Goal: Find specific page/section: Find specific page/section

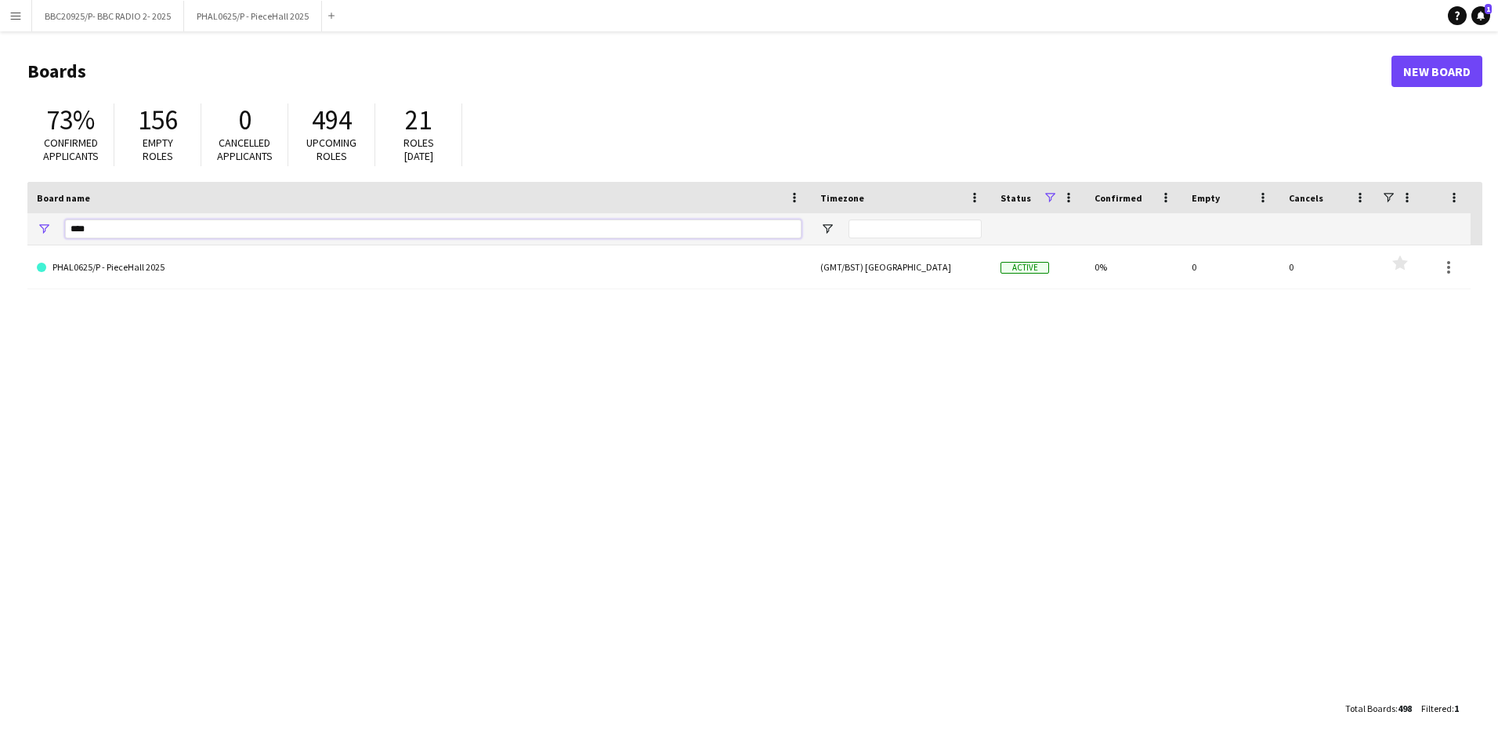
drag, startPoint x: 131, startPoint y: 221, endPoint x: 7, endPoint y: 233, distance: 124.4
click at [7, 233] on main "Boards New Board 73% Confirmed applicants 156 Empty roles 0 Cancelled applicant…" at bounding box center [749, 388] width 1498 height 715
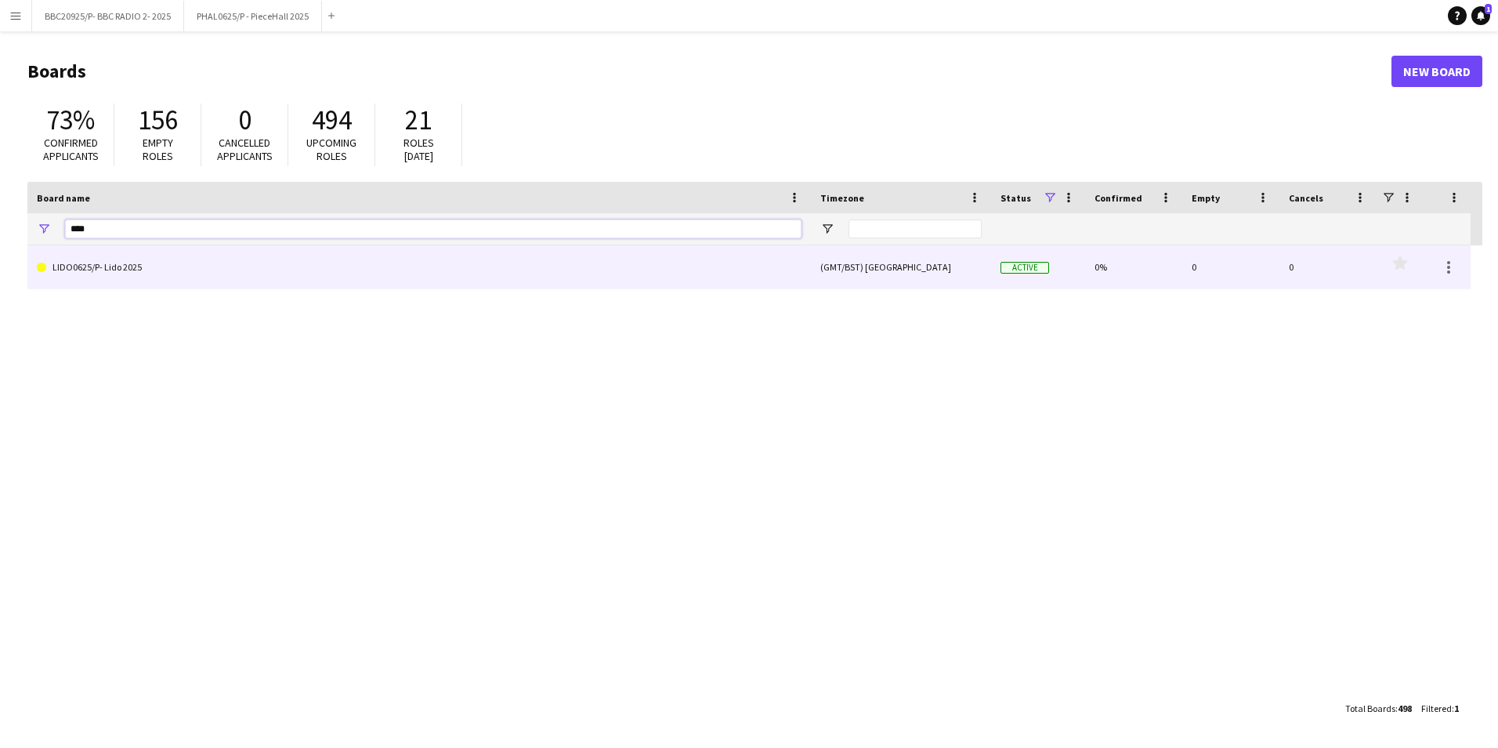
type input "****"
click at [96, 260] on link "LIDO0625/P- Lido 2025" at bounding box center [419, 267] width 765 height 44
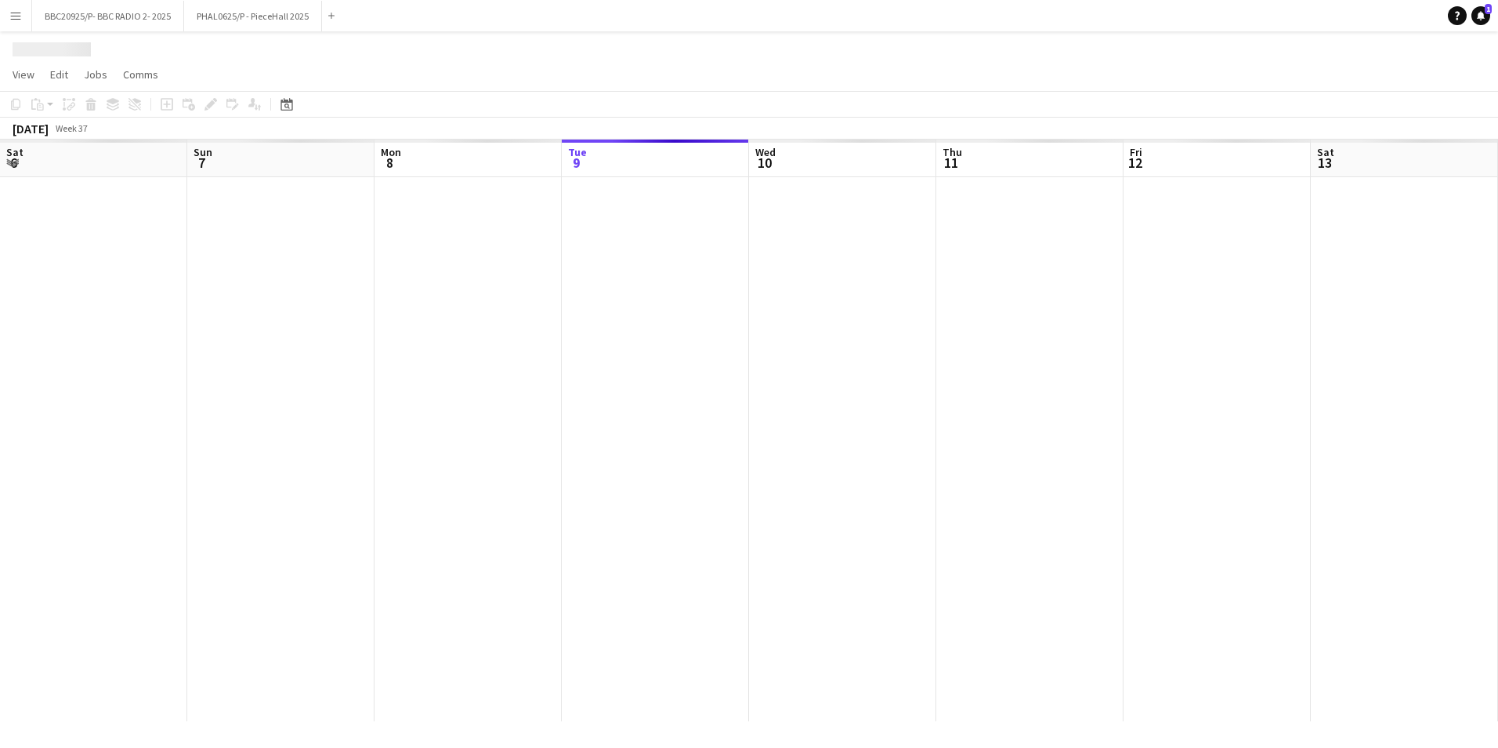
scroll to position [0, 375]
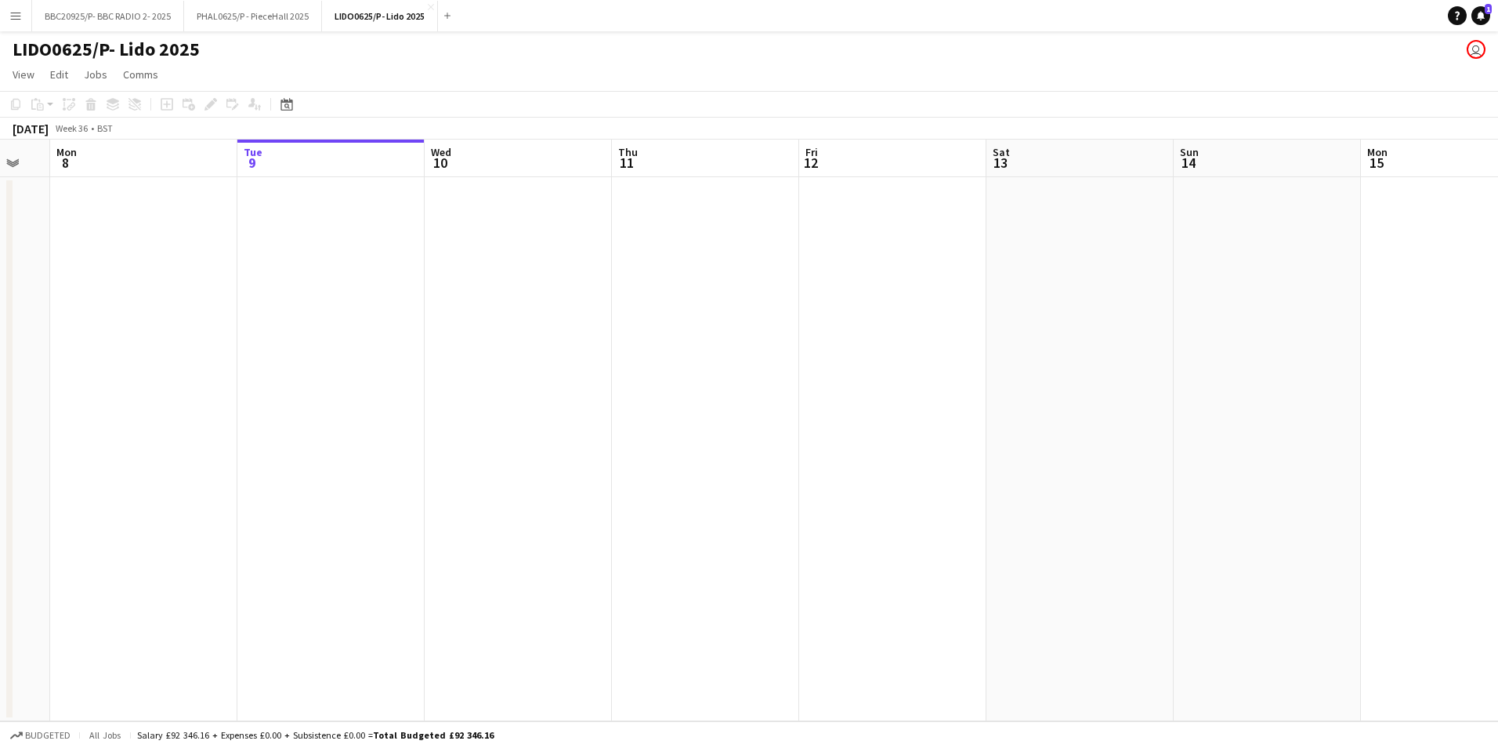
drag, startPoint x: 176, startPoint y: 272, endPoint x: 623, endPoint y: 317, distance: 448.9
click at [788, 338] on app-calendar-viewport "Sat 6 Sun 7 Mon 8 Tue 9 Wed 10 Thu 11 Fri 12 Sat 13 Sun 14 Mon 15 Tue 16 Wed 17…" at bounding box center [749, 429] width 1498 height 581
drag, startPoint x: 349, startPoint y: 304, endPoint x: 632, endPoint y: 341, distance: 286.0
click at [632, 341] on app-calendar-viewport "Wed 3 Thu 4 Fri 5 Sat 6 Sun 7 Mon 8 Tue 9 Wed 10 Thu 11 Fri 12 Sat 13 Sun 14 Mo…" at bounding box center [749, 429] width 1498 height 581
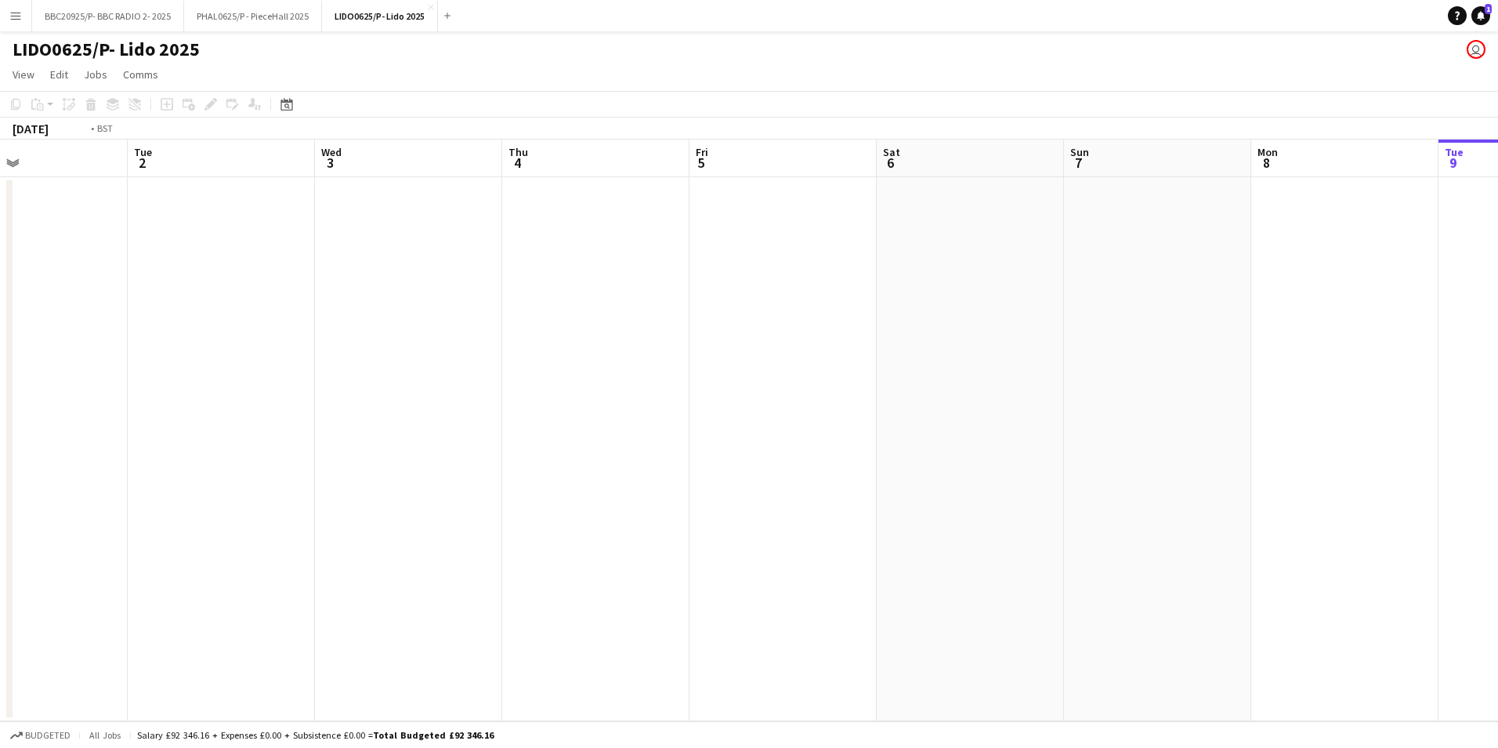
drag, startPoint x: 422, startPoint y: 329, endPoint x: 374, endPoint y: 346, distance: 51.5
click at [657, 353] on app-calendar-viewport "Sat 30 Sun 31 Mon 1 Tue 2 Wed 3 Thu 4 Fri 5 Sat 6 Sun 7 Mon 8 Tue 9 Wed 10 Thu …" at bounding box center [749, 429] width 1498 height 581
drag, startPoint x: 272, startPoint y: 341, endPoint x: 261, endPoint y: 333, distance: 13.5
click at [675, 360] on app-calendar-viewport "Fri 29 Sat 30 Sun 31 Mon 1 Tue 2 Wed 3 Thu 4 Fri 5 Sat 6 Sun 7 Mon 8 Tue 9 Wed …" at bounding box center [749, 429] width 1498 height 581
drag, startPoint x: 235, startPoint y: 330, endPoint x: 623, endPoint y: 344, distance: 388.1
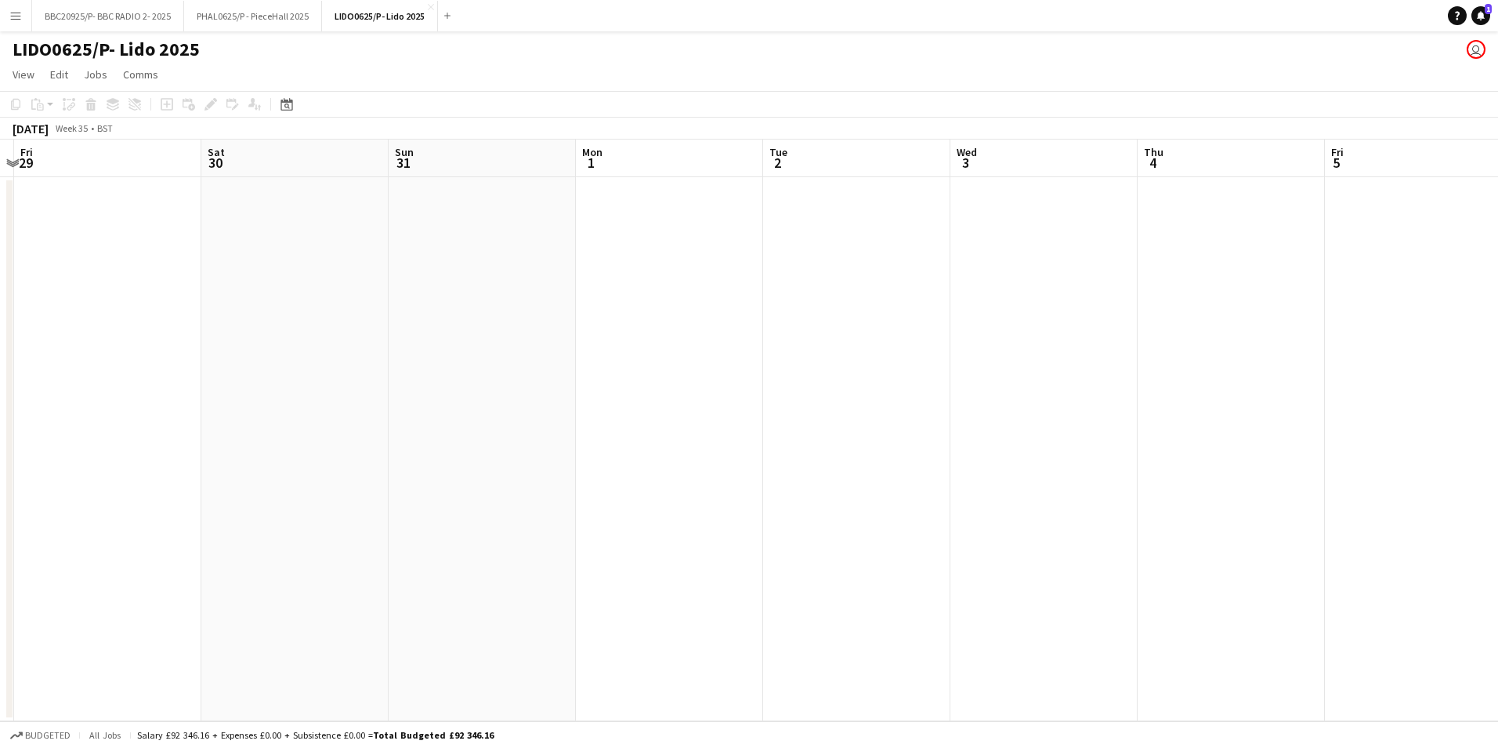
click at [623, 344] on app-calendar-viewport "Tue 26 Wed 27 Thu 28 Fri 29 Sat 30 Sun 31 Mon 1 Tue 2 Wed 3 Thu 4 Fri 5 Sat 6 S…" at bounding box center [749, 429] width 1498 height 581
drag, startPoint x: 341, startPoint y: 335, endPoint x: 730, endPoint y: 357, distance: 390.0
click at [724, 357] on app-calendar-viewport "Sun 24 Mon 25 Tue 26 Wed 27 Thu 28 Fri 29 Sat 30 Sun 31 Mon 1 Tue 2 Wed 3 Thu 4…" at bounding box center [749, 429] width 1498 height 581
drag, startPoint x: 315, startPoint y: 340, endPoint x: 790, endPoint y: 382, distance: 476.6
click at [763, 381] on app-calendar-viewport "Thu 21 Fri 22 Sat 23 Sun 24 Mon 25 Tue 26 Wed 27 Thu 28 Fri 29 Sat 30 Sun 31 Mo…" at bounding box center [749, 429] width 1498 height 581
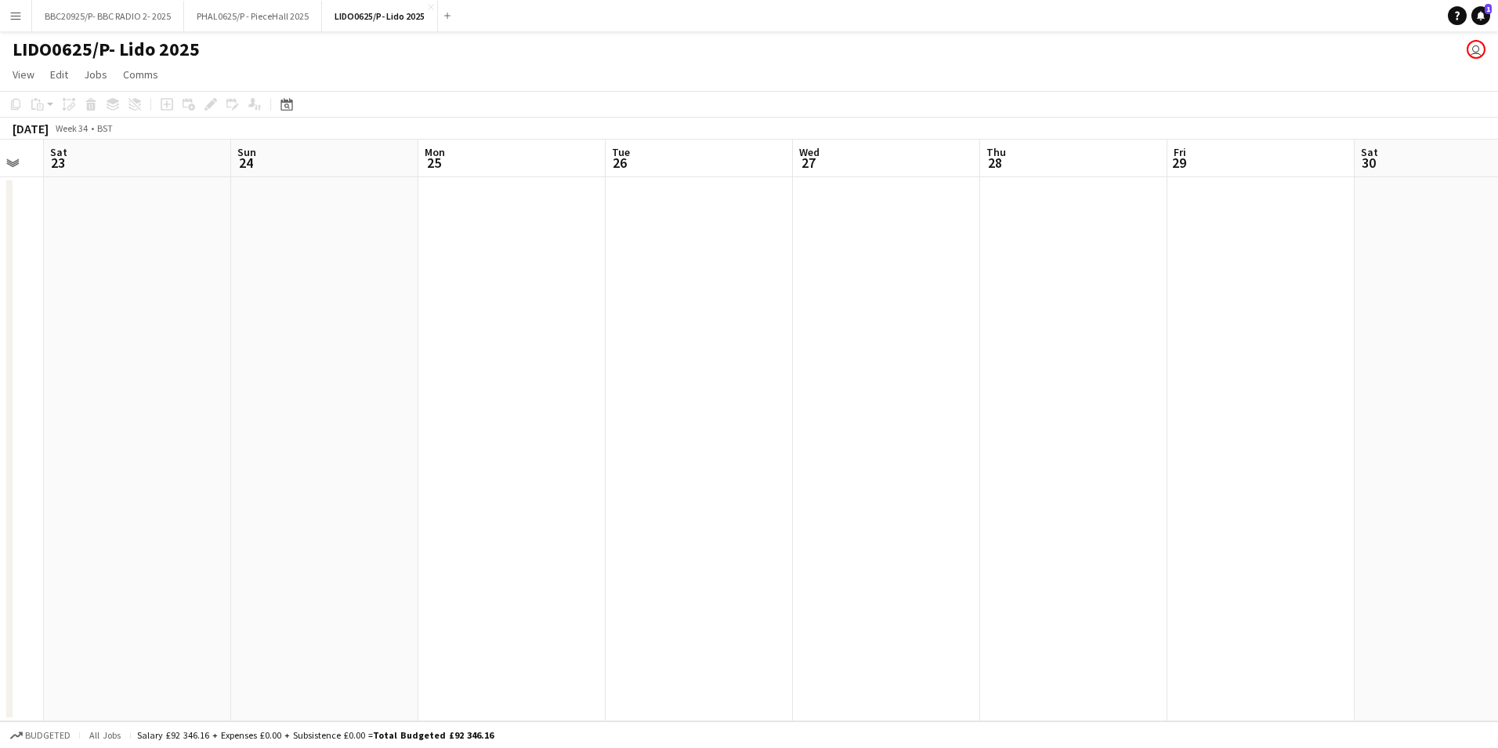
drag, startPoint x: 195, startPoint y: 347, endPoint x: 697, endPoint y: 385, distance: 503.7
click at [692, 385] on app-calendar-viewport "Wed 20 Thu 21 Fri 22 Sat 23 Sun 24 Mon 25 Tue 26 Wed 27 Thu 28 Fri 29 Sat 30 Su…" at bounding box center [749, 429] width 1498 height 581
drag, startPoint x: 391, startPoint y: 385, endPoint x: 919, endPoint y: 427, distance: 529.8
click at [918, 427] on app-calendar-viewport "Sun 17 Mon 18 Tue 19 Wed 20 Thu 21 Fri 22 Sat 23 Sun 24 Mon 25 Tue 26 Wed 27 Th…" at bounding box center [749, 429] width 1498 height 581
drag, startPoint x: 303, startPoint y: 375, endPoint x: 776, endPoint y: 444, distance: 478.4
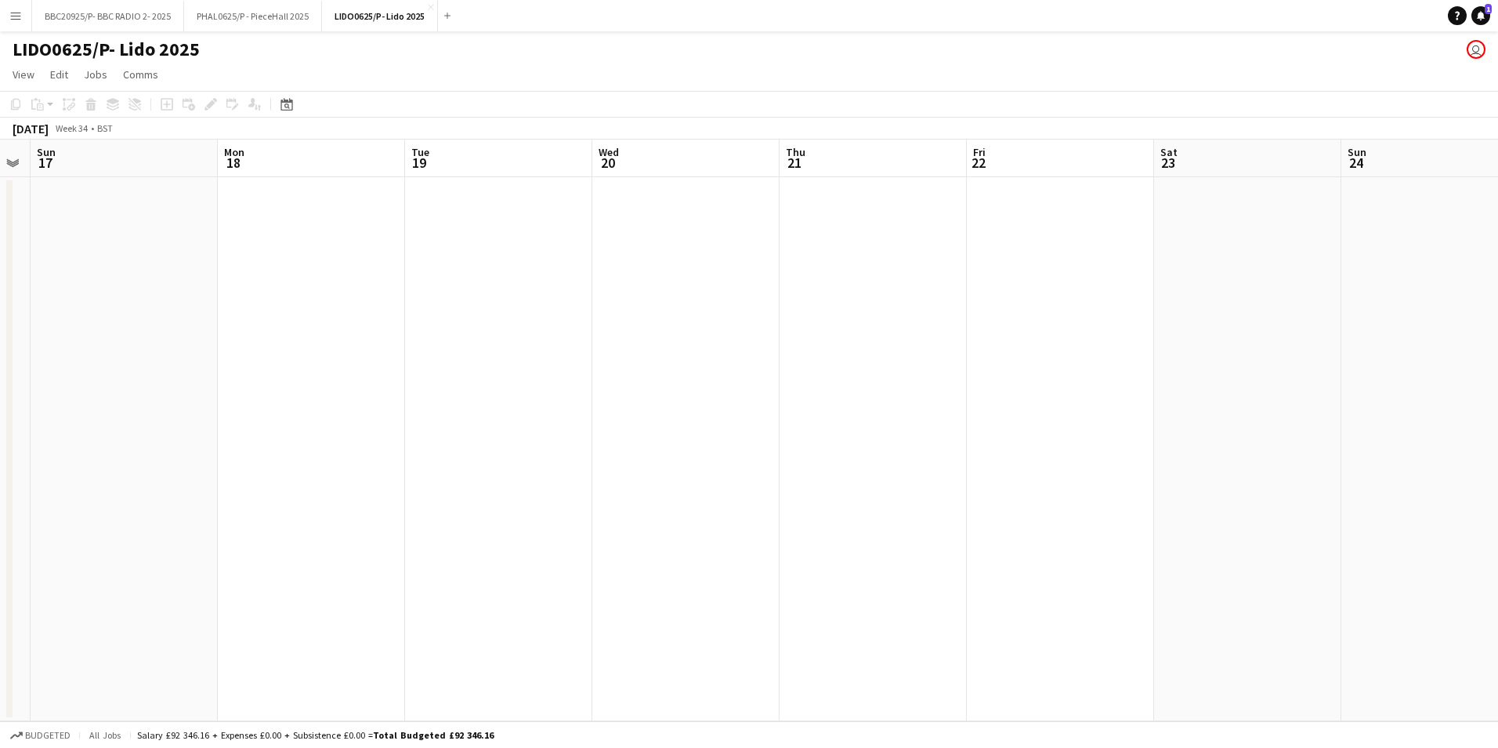
click at [776, 444] on app-calendar-viewport "Fri 15 Sat 16 Sun 17 Mon 18 Tue 19 Wed 20 Thu 21 Fri 22 Sat 23 Sun 24 Mon 25 Tu…" at bounding box center [749, 429] width 1498 height 581
drag, startPoint x: 382, startPoint y: 412, endPoint x: 776, endPoint y: 466, distance: 397.8
click at [785, 471] on app-calendar-viewport "Mon 11 Tue 12 Wed 13 Thu 14 Fri 15 Sat 16 Sun 17 Mon 18 Tue 19 Wed 20 Thu 21 Fr…" at bounding box center [749, 429] width 1498 height 581
drag, startPoint x: 451, startPoint y: 426, endPoint x: 682, endPoint y: 462, distance: 234.7
click at [788, 481] on app-calendar-viewport "Sun 10 Mon 11 Tue 12 Wed 13 Thu 14 Fri 15 Sat 16 Sun 17 Mon 18 Tue 19 Wed 20 Th…" at bounding box center [749, 429] width 1498 height 581
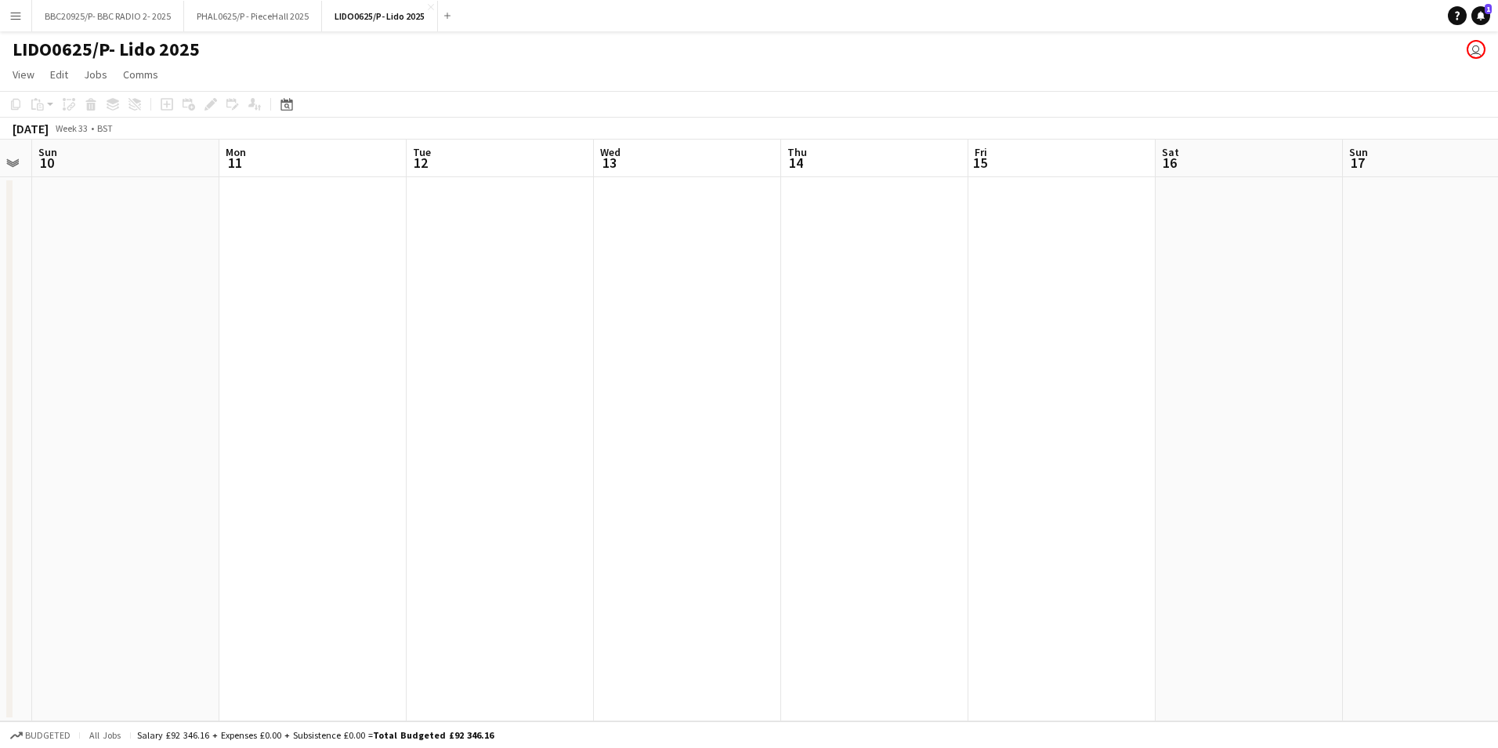
drag, startPoint x: 498, startPoint y: 429, endPoint x: 709, endPoint y: 463, distance: 214.3
click at [767, 465] on app-calendar-viewport "Fri 8 Sat 9 Sun 10 Mon 11 Tue 12 Wed 13 Thu 14 Fri 15 Sat 16 Sun 17 Mon 18 Tue …" at bounding box center [749, 429] width 1498 height 581
drag, startPoint x: 599, startPoint y: 431, endPoint x: 910, endPoint y: 474, distance: 314.8
click at [910, 474] on app-calendar-viewport "Wed 6 Thu 7 Fri 8 Sat 9 Sun 10 Mon 11 Tue 12 Wed 13 Thu 14 Fri 15 Sat 16 Sun 17…" at bounding box center [749, 429] width 1498 height 581
drag, startPoint x: 367, startPoint y: 381, endPoint x: 759, endPoint y: 434, distance: 395.4
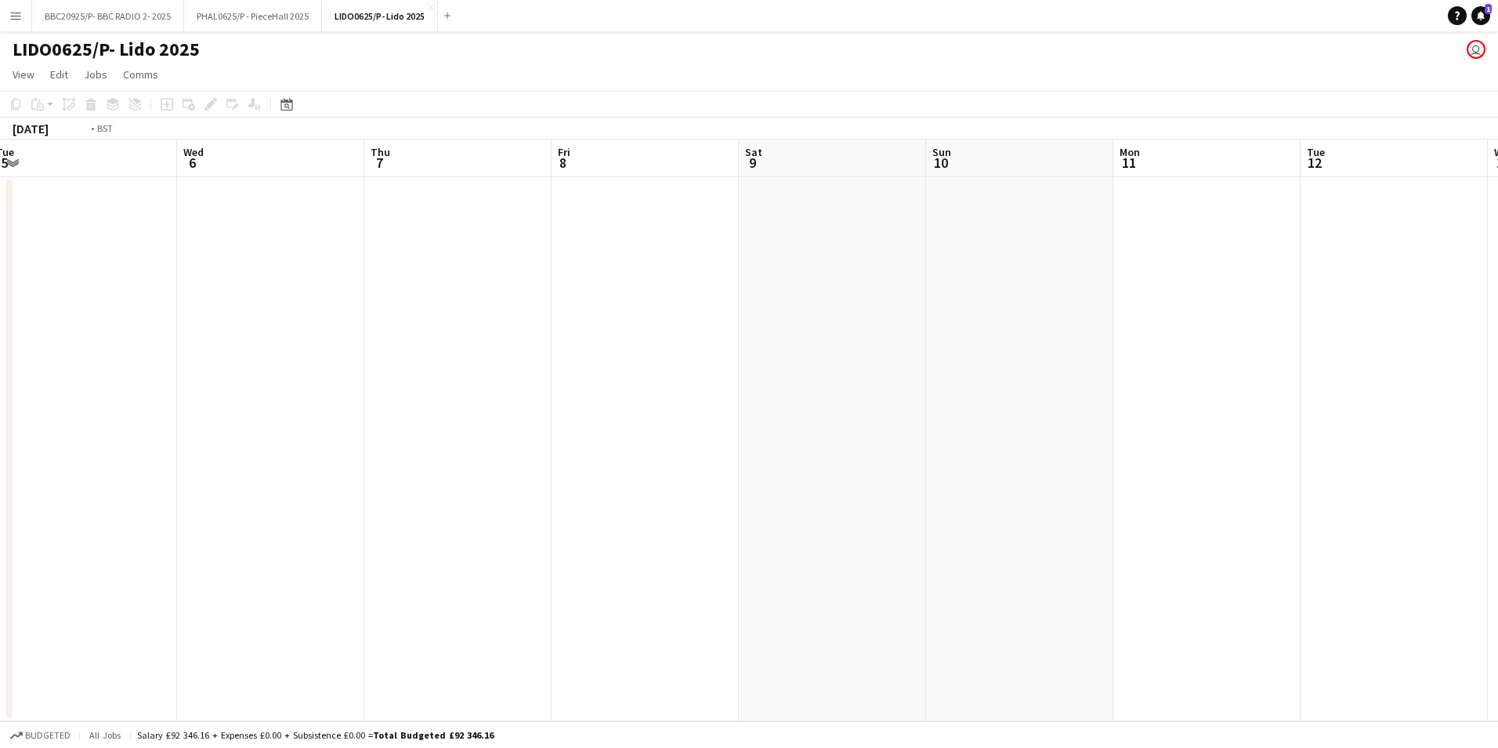
click at [760, 434] on app-calendar-viewport "Sun 3 Mon 4 Tue 5 Wed 6 Thu 7 Fri 8 Sat 9 Sun 10 Mon 11 Tue 12 Wed 13 Thu 14 Fr…" at bounding box center [749, 429] width 1498 height 581
drag, startPoint x: 243, startPoint y: 371, endPoint x: 638, endPoint y: 402, distance: 396.1
click at [638, 402] on app-calendar-viewport "Fri 1 Sat 2 Sun 3 Mon 4 Tue 5 Wed 6 Thu 7 Fri 8 Sat 9 Sun 10 Mon 11 Tue 12 Wed …" at bounding box center [749, 429] width 1498 height 581
drag, startPoint x: 417, startPoint y: 378, endPoint x: 821, endPoint y: 422, distance: 406.7
click at [821, 422] on app-calendar-viewport "Sun 27 Mon 28 Tue 29 Wed 30 Thu 31 Fri 1 Sat 2 Sun 3 Mon 4 Tue 5 Wed 6 Thu 7 Fr…" at bounding box center [749, 429] width 1498 height 581
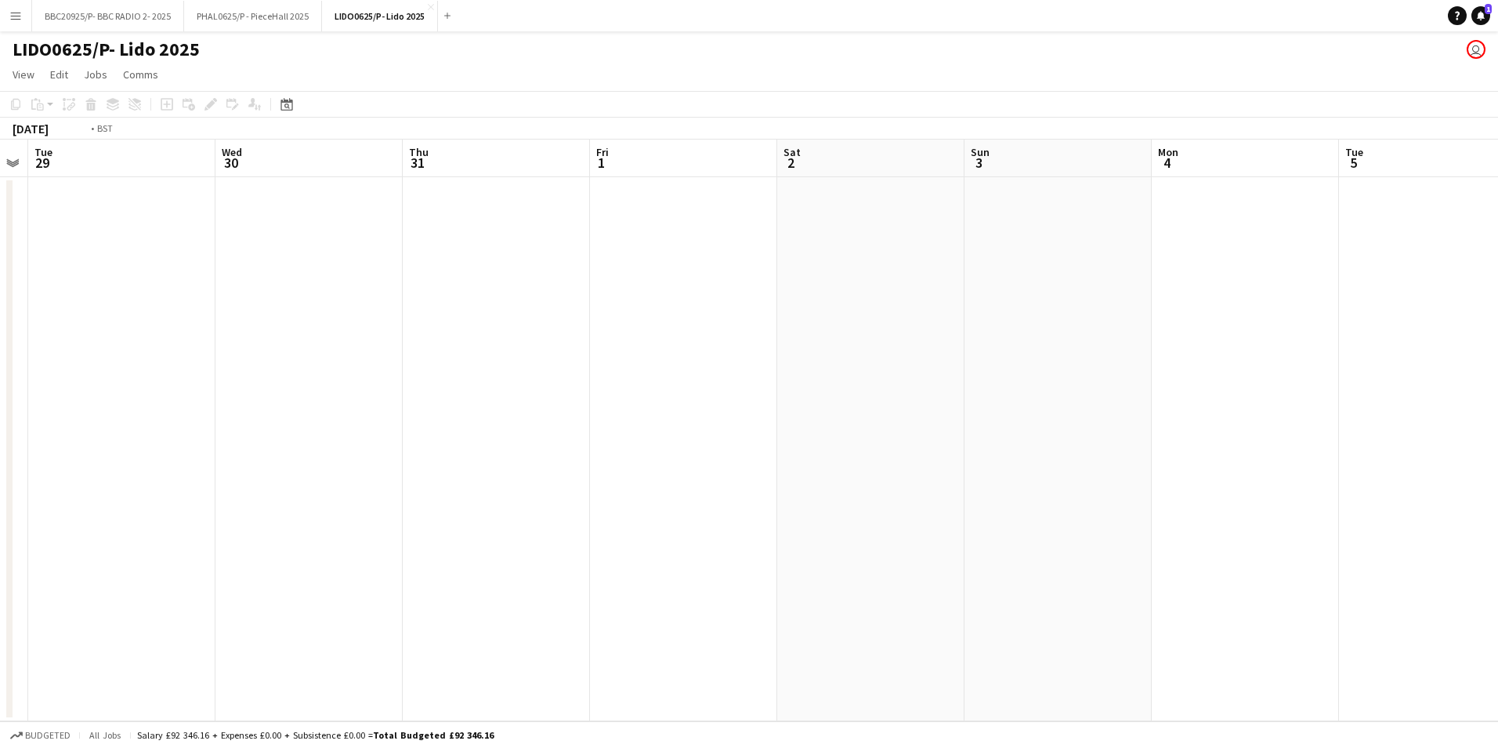
drag, startPoint x: 184, startPoint y: 348, endPoint x: 721, endPoint y: 410, distance: 540.3
click at [762, 413] on app-calendar-viewport "Sun 27 Mon 28 Tue 29 Wed 30 Thu 31 Fri 1 Sat 2 Sun 3 Mon 4 Tue 5 Wed 6 Thu 7 Fr…" at bounding box center [749, 429] width 1498 height 581
drag, startPoint x: 328, startPoint y: 364, endPoint x: 842, endPoint y: 425, distance: 518.3
click at [842, 425] on app-calendar-viewport "Wed 23 Thu 24 Fri 25 Sat 26 Sun 27 Mon 28 Tue 29 Wed 30 Thu 31 Fri 1 Sat 2 Sun …" at bounding box center [749, 429] width 1498 height 581
drag, startPoint x: 622, startPoint y: 364, endPoint x: 790, endPoint y: 375, distance: 168.0
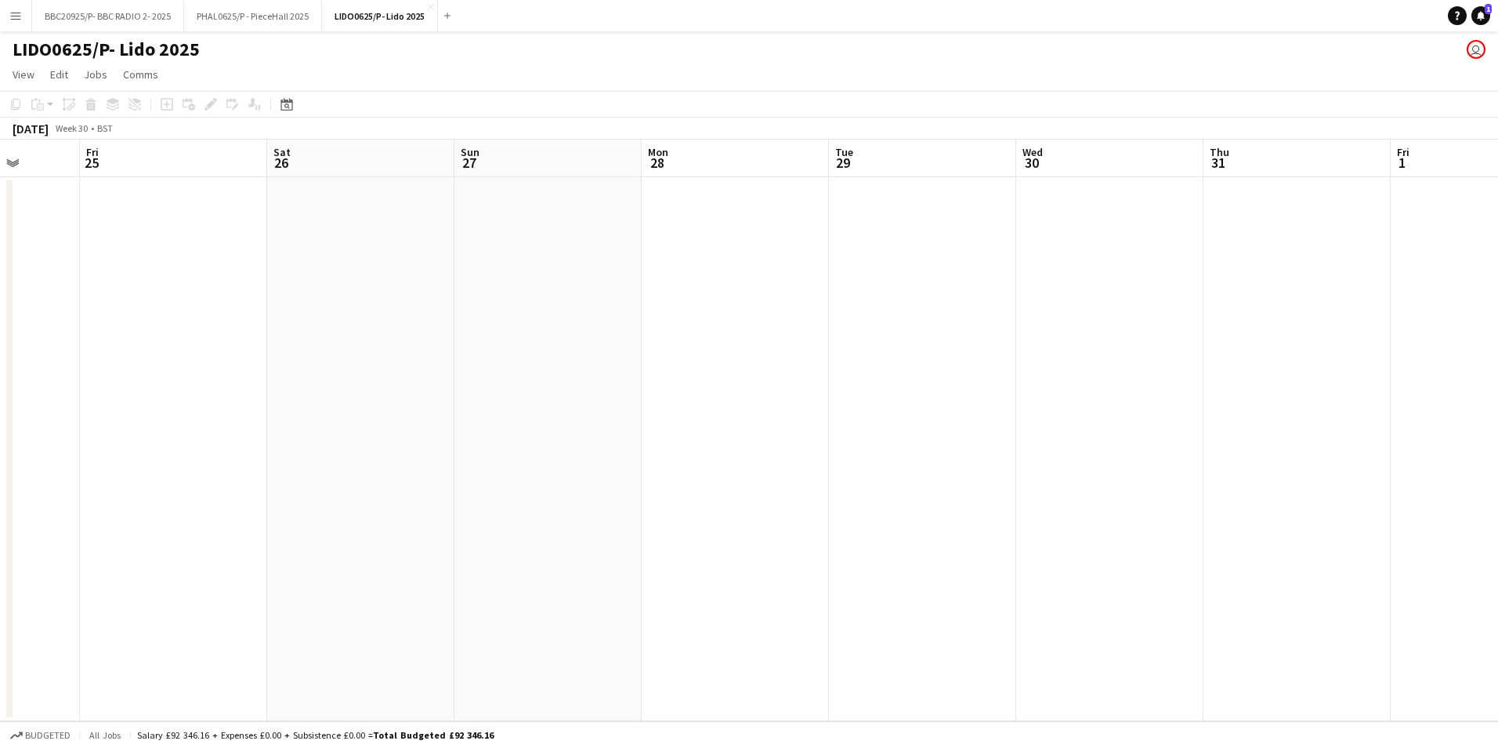
click at [784, 375] on app-calendar-viewport "Tue 22 Wed 23 Thu 24 Fri 25 Sat 26 Sun 27 Mon 28 Tue 29 Wed 30 Thu 31 Fri 1 Sat…" at bounding box center [749, 429] width 1498 height 581
drag, startPoint x: 294, startPoint y: 343, endPoint x: 653, endPoint y: 387, distance: 361.5
click at [762, 382] on app-calendar-viewport "Sat 19 Sun 20 Mon 21 Tue 22 Wed 23 Thu 24 Fri 25 Sat 26 Sun 27 Mon 28 Tue 29 We…" at bounding box center [749, 429] width 1498 height 581
drag, startPoint x: 493, startPoint y: 371, endPoint x: 803, endPoint y: 383, distance: 310.5
click at [806, 382] on app-calendar-viewport "Mon 14 Tue 15 Wed 16 Thu 17 Fri 18 Sat 19 Sun 20 Mon 21 Tue 22 Wed 23 Thu 24 Fr…" at bounding box center [749, 429] width 1498 height 581
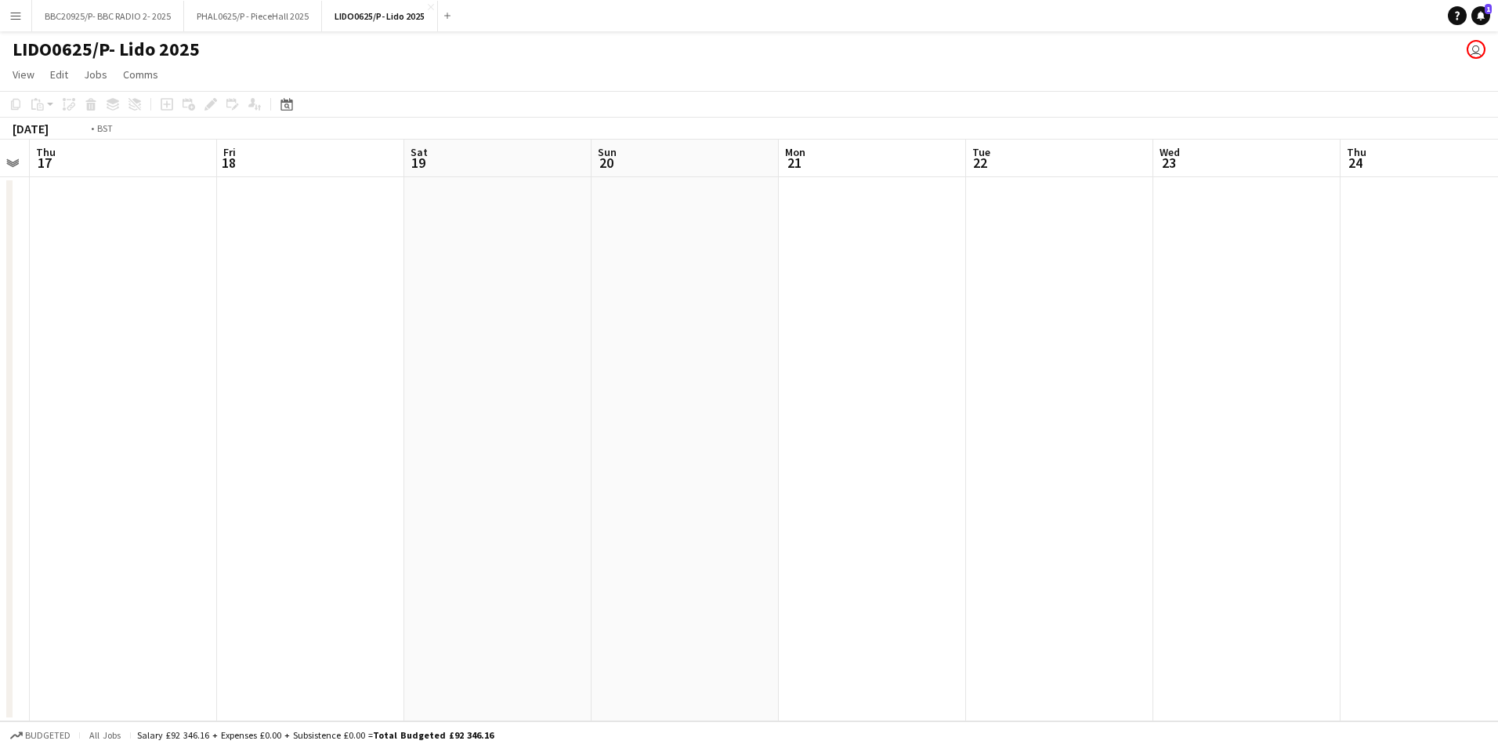
drag, startPoint x: 805, startPoint y: 396, endPoint x: 936, endPoint y: 398, distance: 130.1
click at [935, 398] on app-calendar-viewport "Mon 14 Tue 15 Wed 16 Thu 17 Fri 18 Sat 19 Sun 20 Mon 21 Tue 22 Wed 23 Thu 24 Fr…" at bounding box center [749, 429] width 1498 height 581
drag, startPoint x: 212, startPoint y: 378, endPoint x: 1085, endPoint y: 373, distance: 872.9
click at [1085, 373] on app-calendar-viewport "Fri 11 Sat 12 Sun 13 Mon 14 Tue 15 Wed 16 Thu 17 Fri 18 Sat 19 Sun 20 Mon 21 Tu…" at bounding box center [749, 429] width 1498 height 581
drag, startPoint x: 342, startPoint y: 391, endPoint x: 878, endPoint y: 403, distance: 536.1
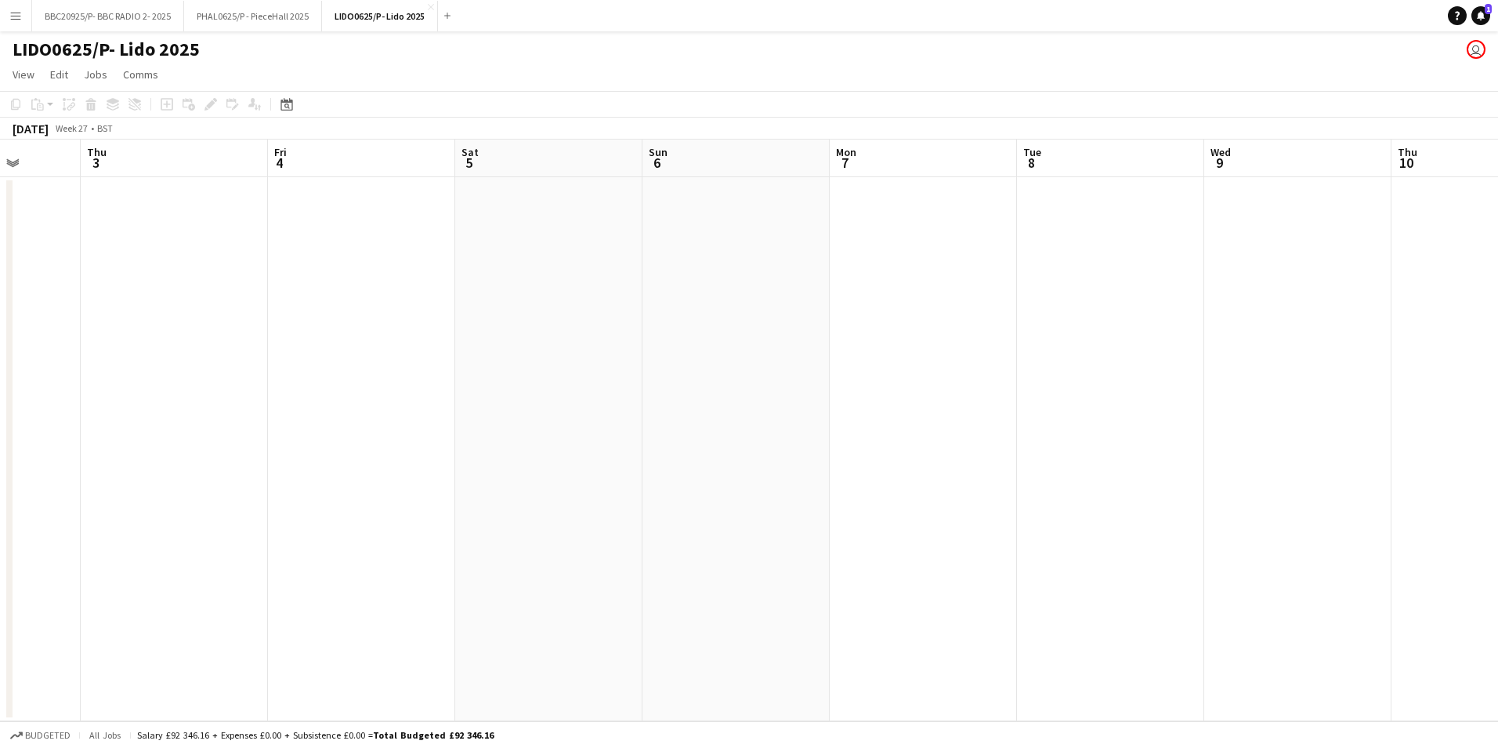
click at [1469, 428] on app-calendar-viewport "Mon 30 Tue 1 Wed 2 Thu 3 Fri 4 Sat 5 Sun 6 Mon 7 Tue 8 Wed 9 Thu 10 Fri 11 Sat …" at bounding box center [749, 429] width 1498 height 581
drag, startPoint x: 375, startPoint y: 388, endPoint x: 840, endPoint y: 395, distance: 464.7
click at [1243, 390] on app-calendar-viewport "Sat 28 Sun 29 Mon 30 Tue 1 Wed 2 Thu 3 Fri 4 Sat 5 Sun 6 Mon 7 Tue 8 Wed 9 Thu …" at bounding box center [749, 429] width 1498 height 581
drag, startPoint x: 256, startPoint y: 375, endPoint x: 760, endPoint y: 383, distance: 503.9
click at [1084, 375] on app-calendar-viewport "Mon 23 Tue 24 Wed 25 Thu 26 Fri 27 Sat 28 Sun 29 Mon 30 Tue 1 Wed 2 Thu 3 Fri 4…" at bounding box center [749, 429] width 1498 height 581
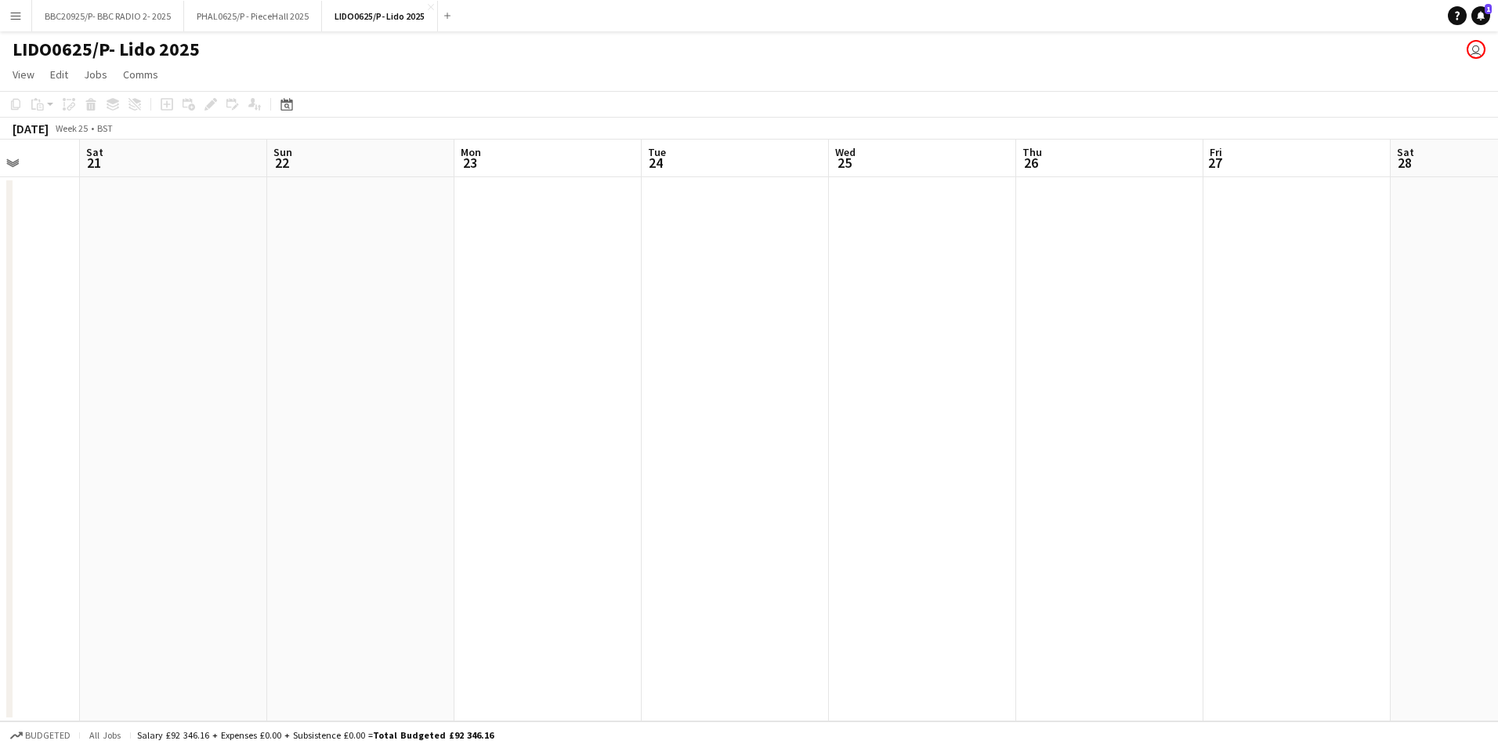
drag, startPoint x: 284, startPoint y: 381, endPoint x: 1109, endPoint y: 382, distance: 825.1
click at [1109, 382] on app-calendar-viewport "Wed 18 Thu 19 Fri 20 Sat 21 Sun 22 Mon 23 Tue 24 Wed 25 Thu 26 Fri 27 Sat 28 Su…" at bounding box center [749, 429] width 1498 height 581
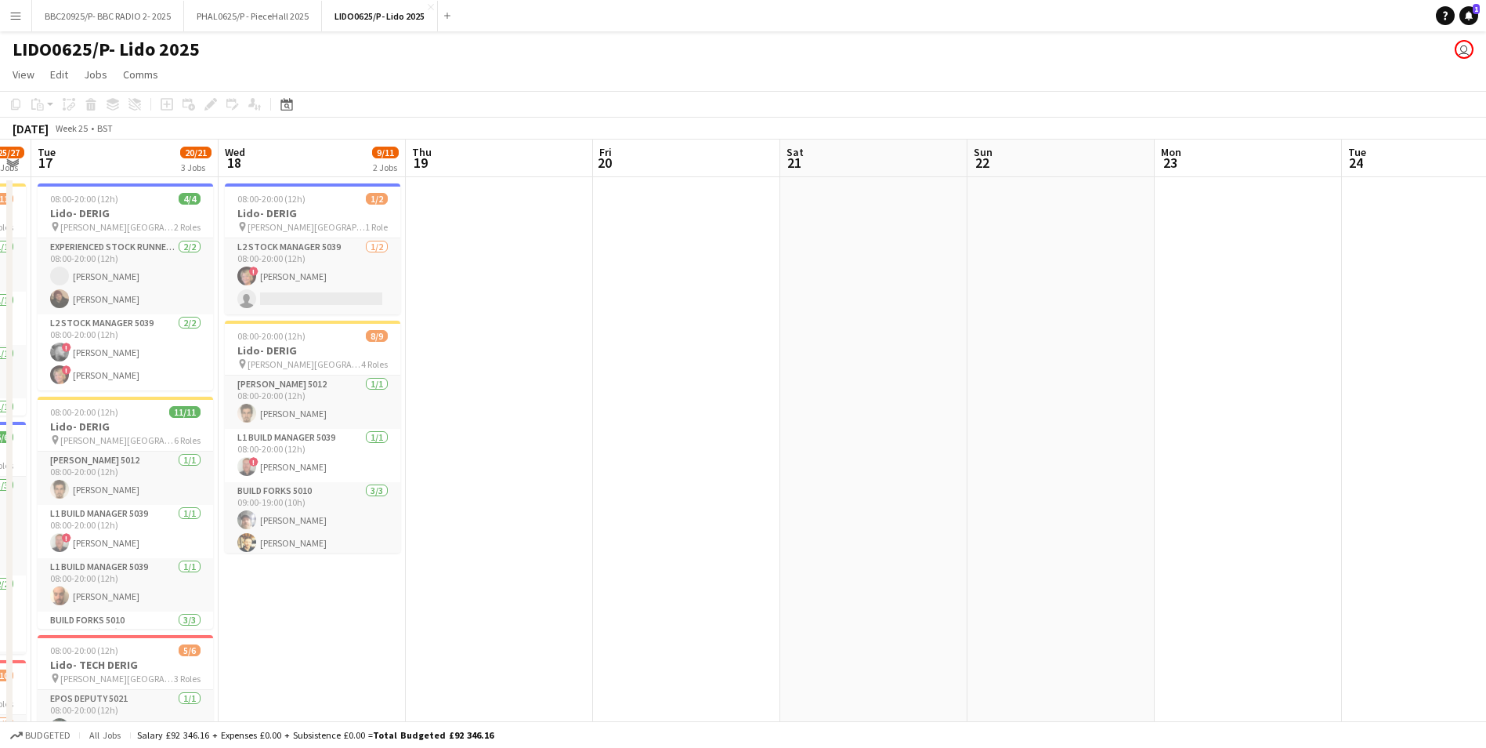
drag, startPoint x: 322, startPoint y: 397, endPoint x: 892, endPoint y: 413, distance: 570.6
click at [1148, 399] on app-calendar-viewport "Sun 15 Mon 16 25/27 3 Jobs Tue 17 20/21 3 Jobs Wed 18 9/11 2 Jobs Thu 19 Fri 20…" at bounding box center [743, 531] width 1486 height 784
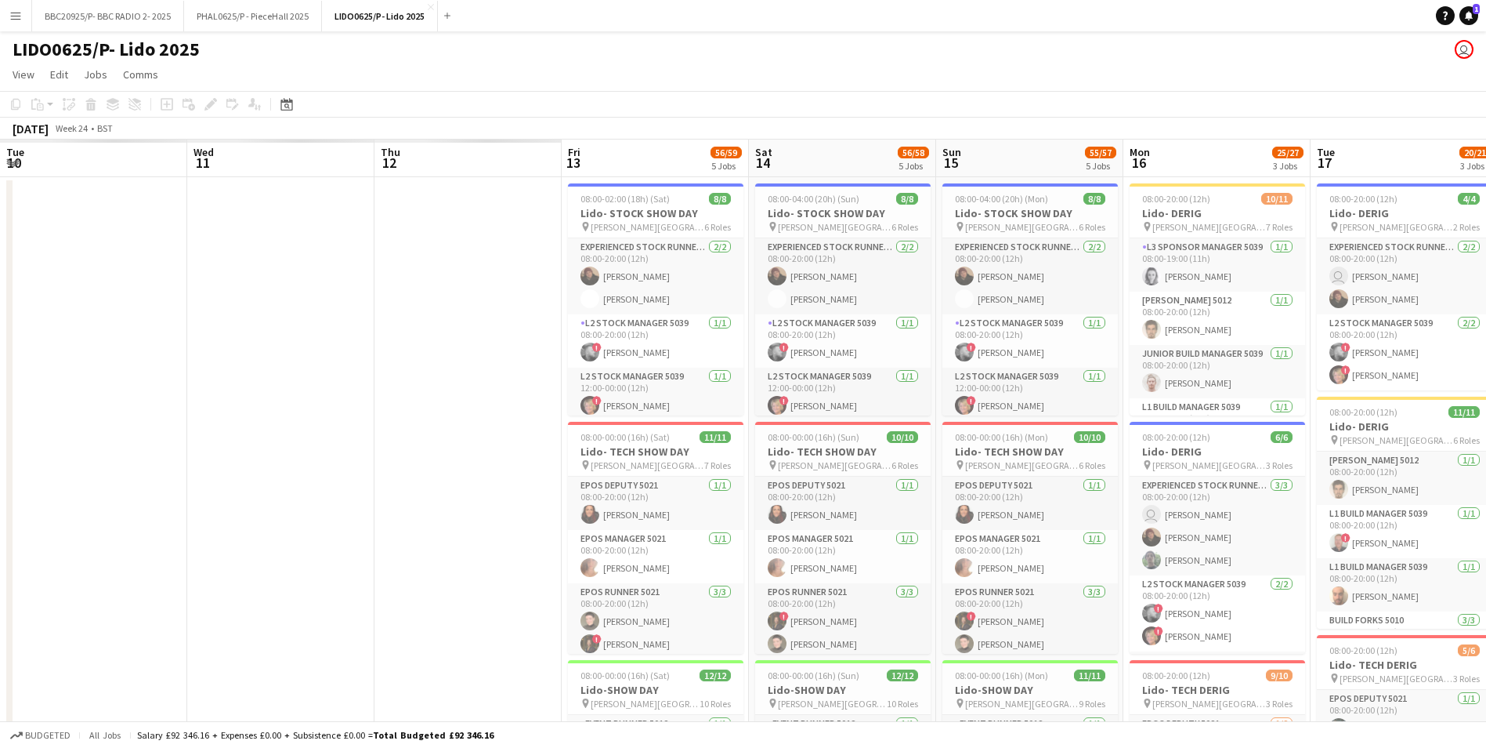
scroll to position [0, 408]
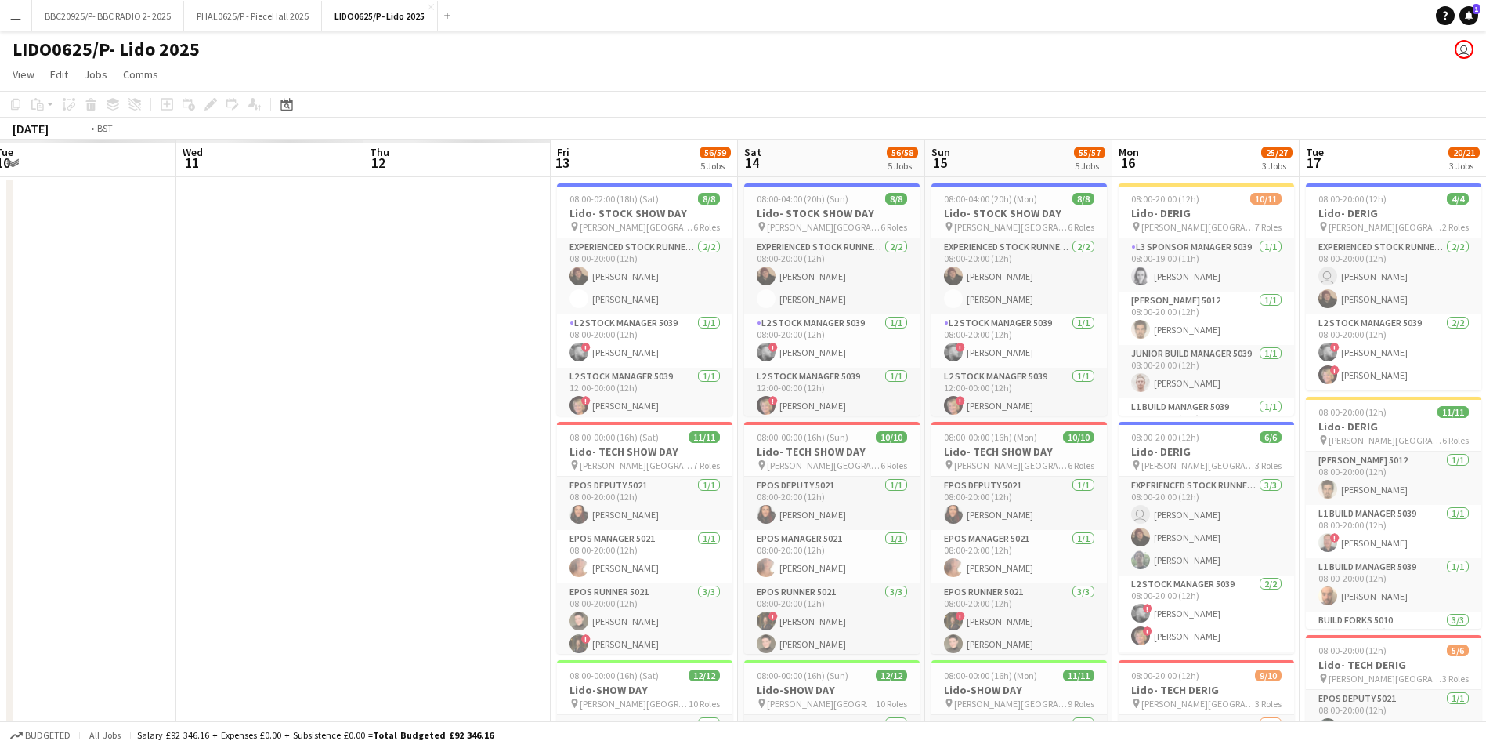
drag
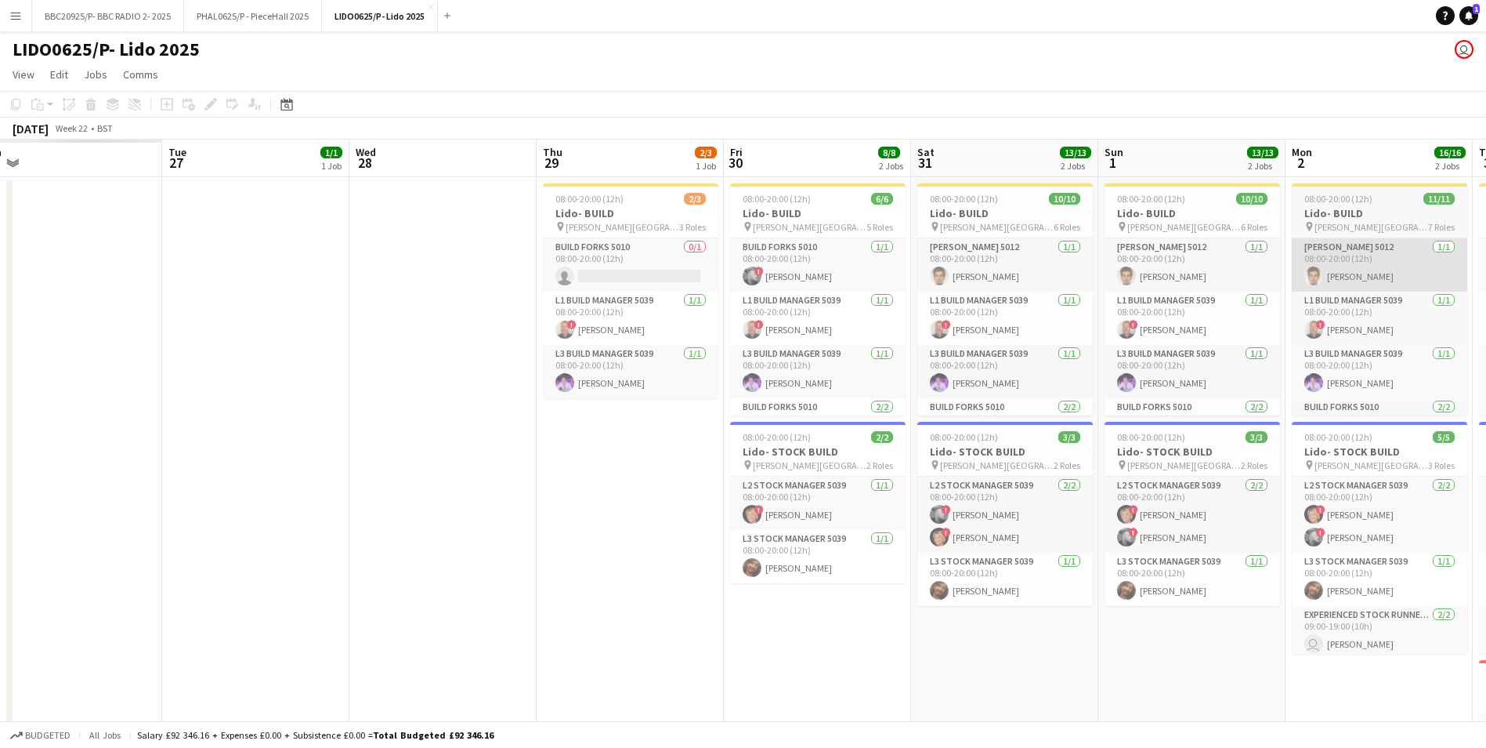
click at [1486, 273] on html "Menu Boards Boards Boards All jobs Status Workforce Workforce My Workforce Recr…" at bounding box center [743, 713] width 1486 height 1426
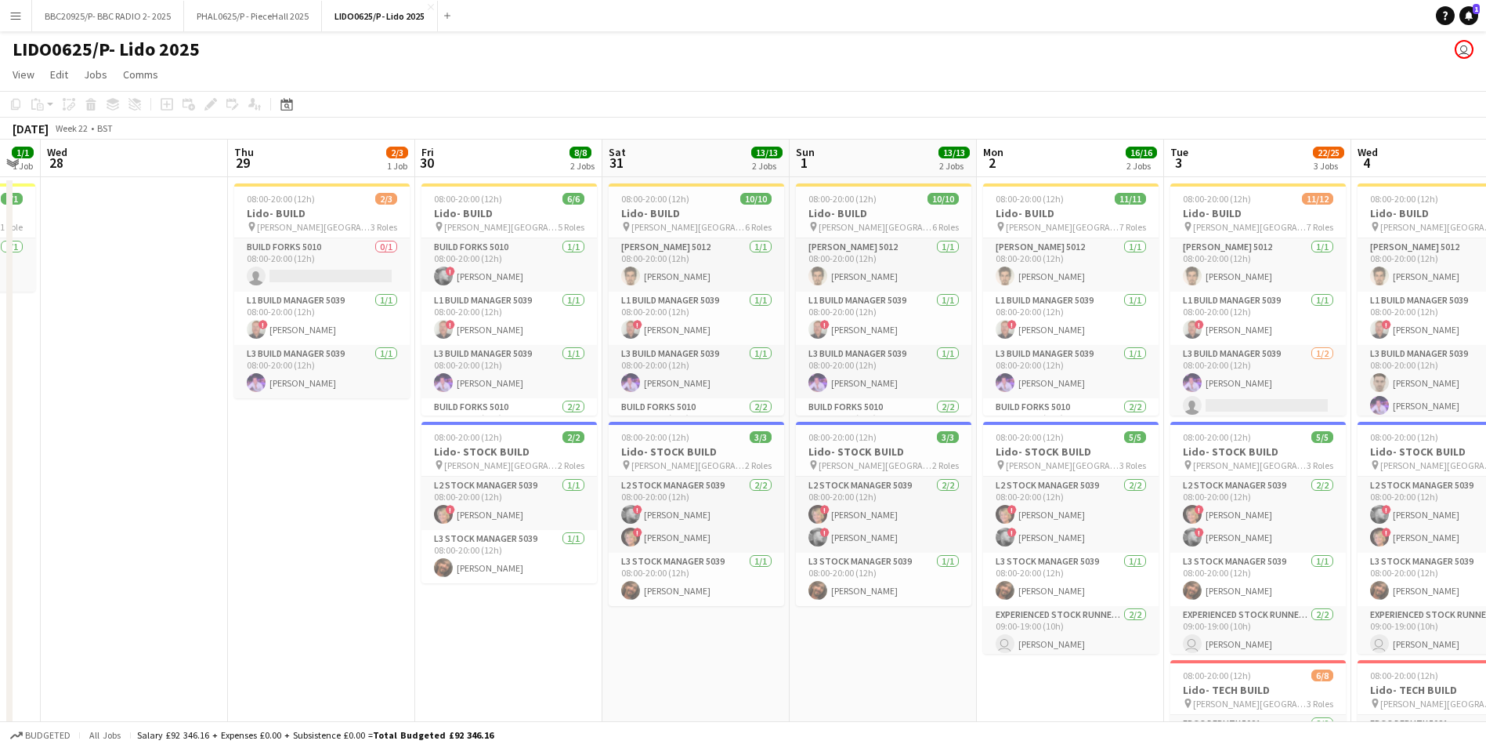
scroll to position [0, 563]
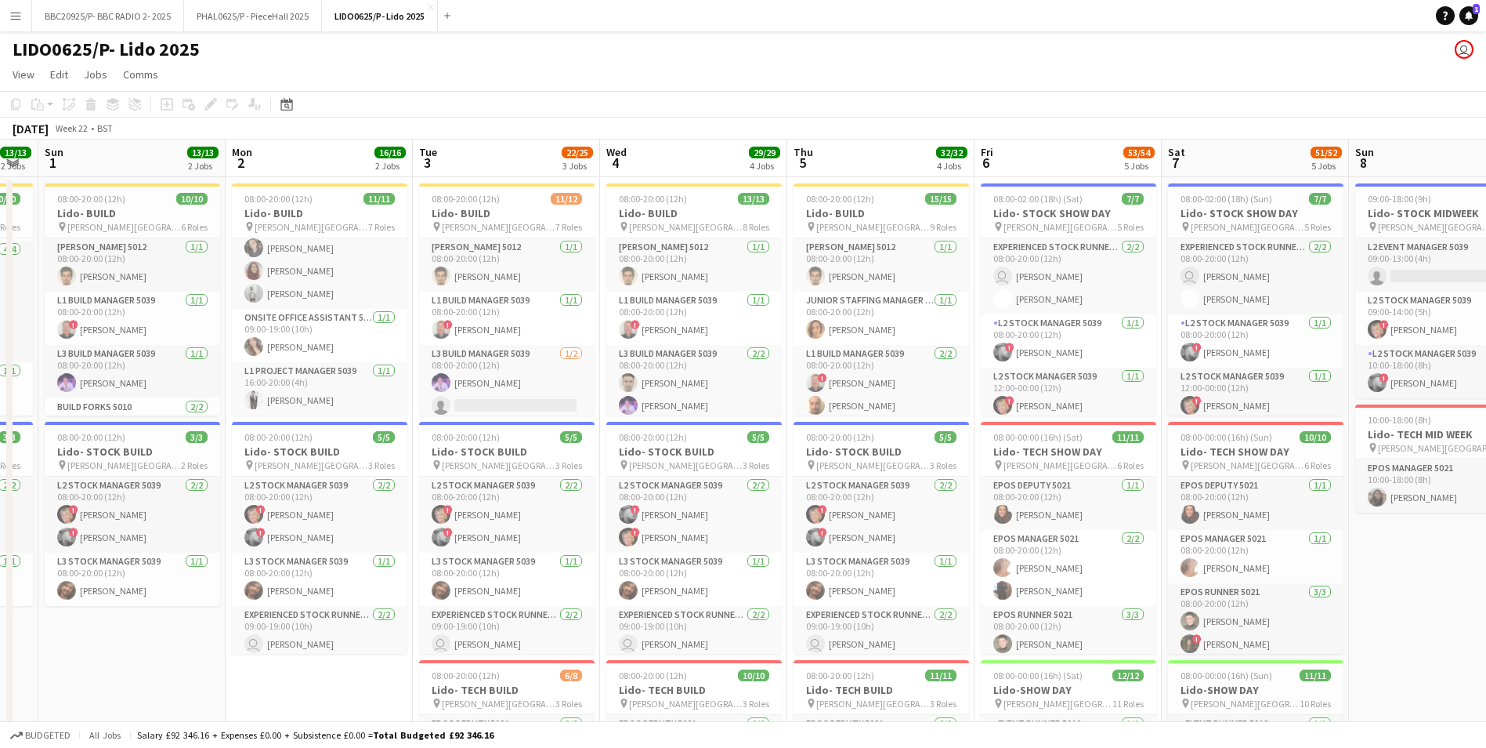
scroll to position [0, 527]
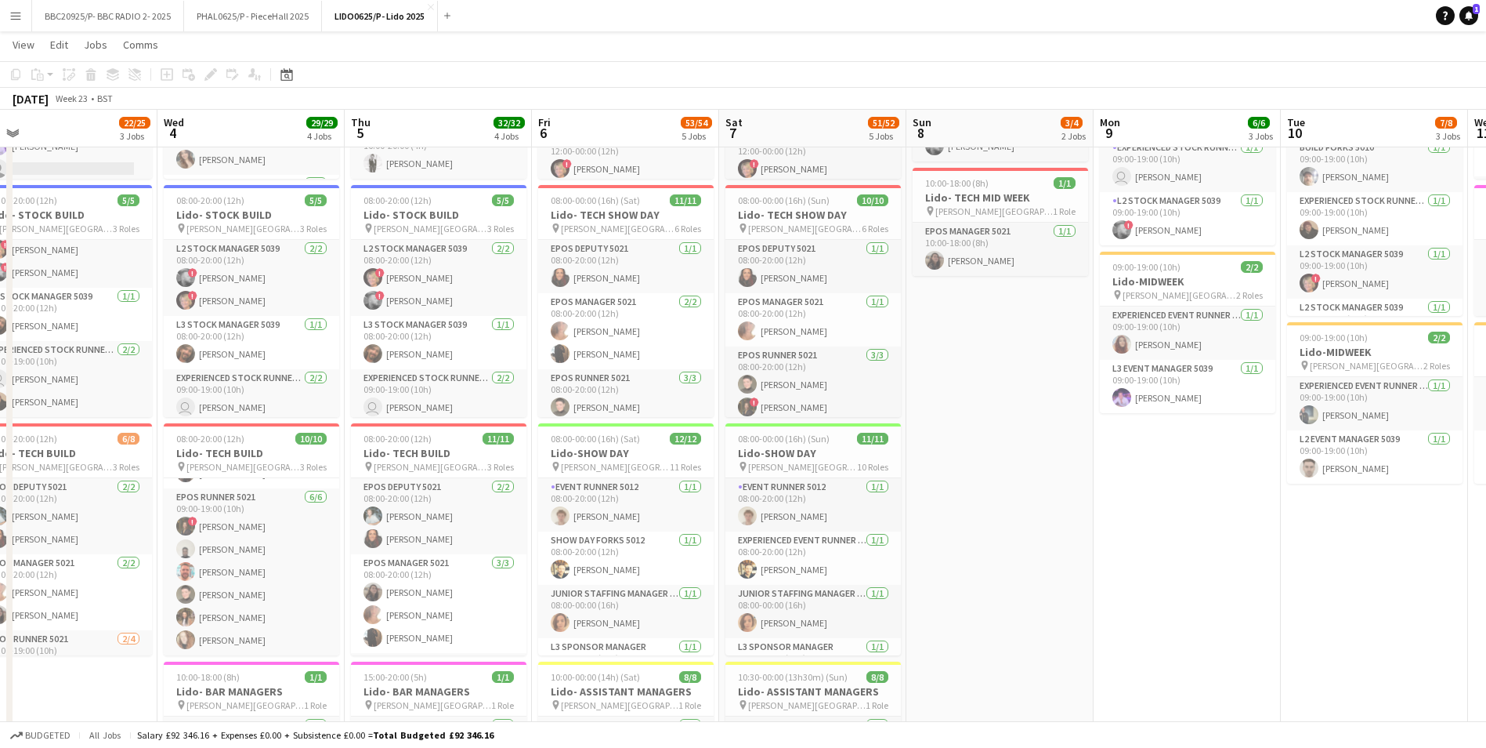
scroll to position [0, 574]
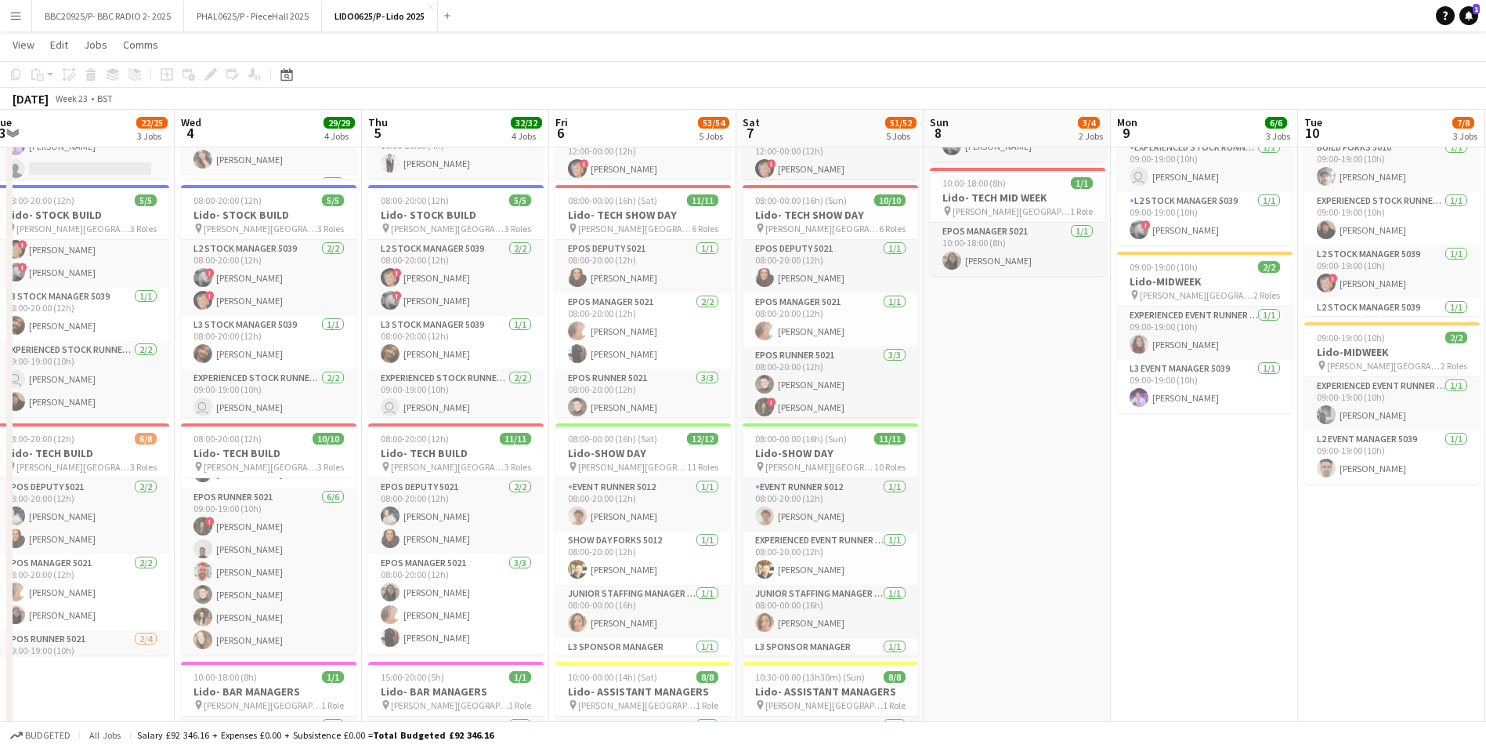
click at [838, 421] on app-calendar-viewport "Sat 31 13/13 2 Jobs Sun 1 13/13 2 Jobs Mon 2 16/16 2 Jobs Tue 3 22/25 3 Jobs We…" at bounding box center [743, 494] width 1486 height 1337
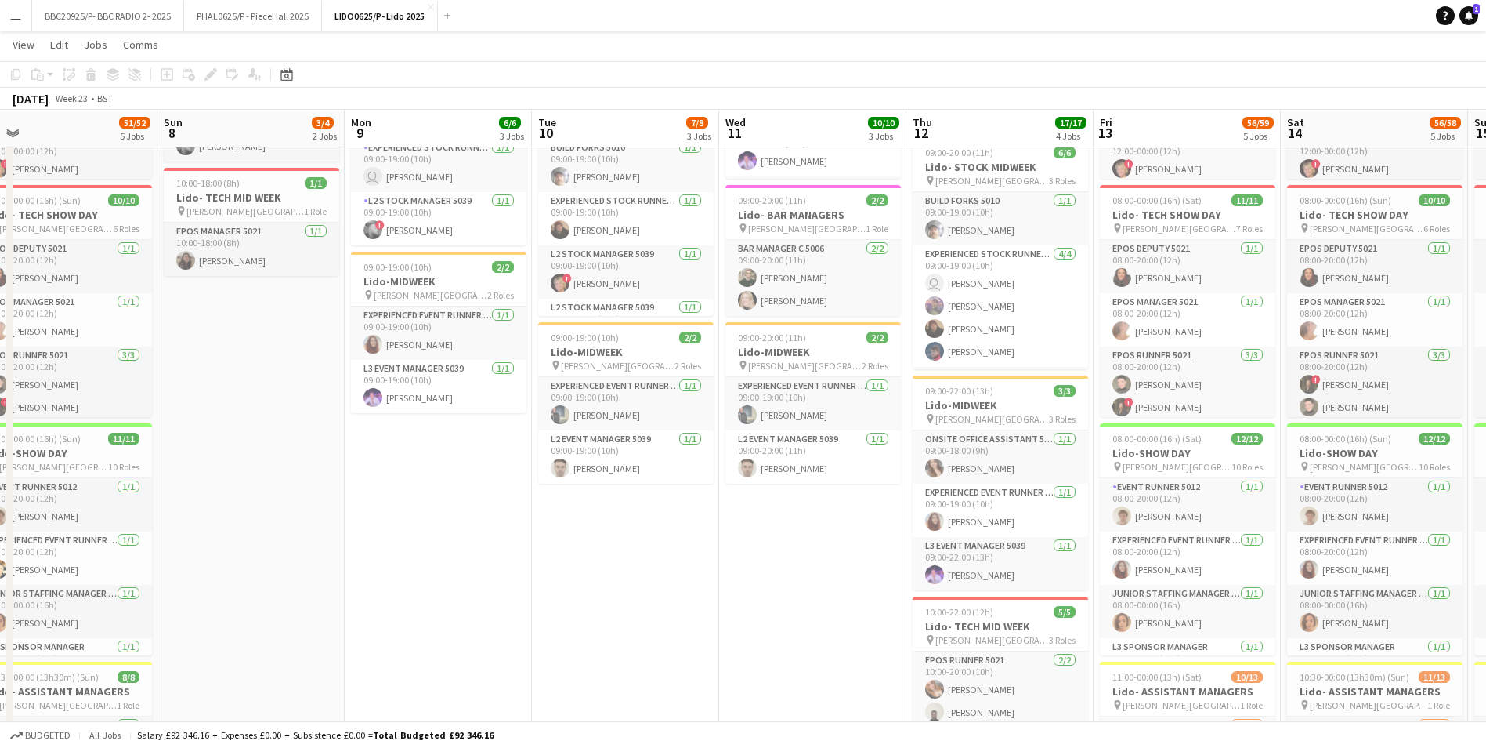
scroll to position [0, 490]
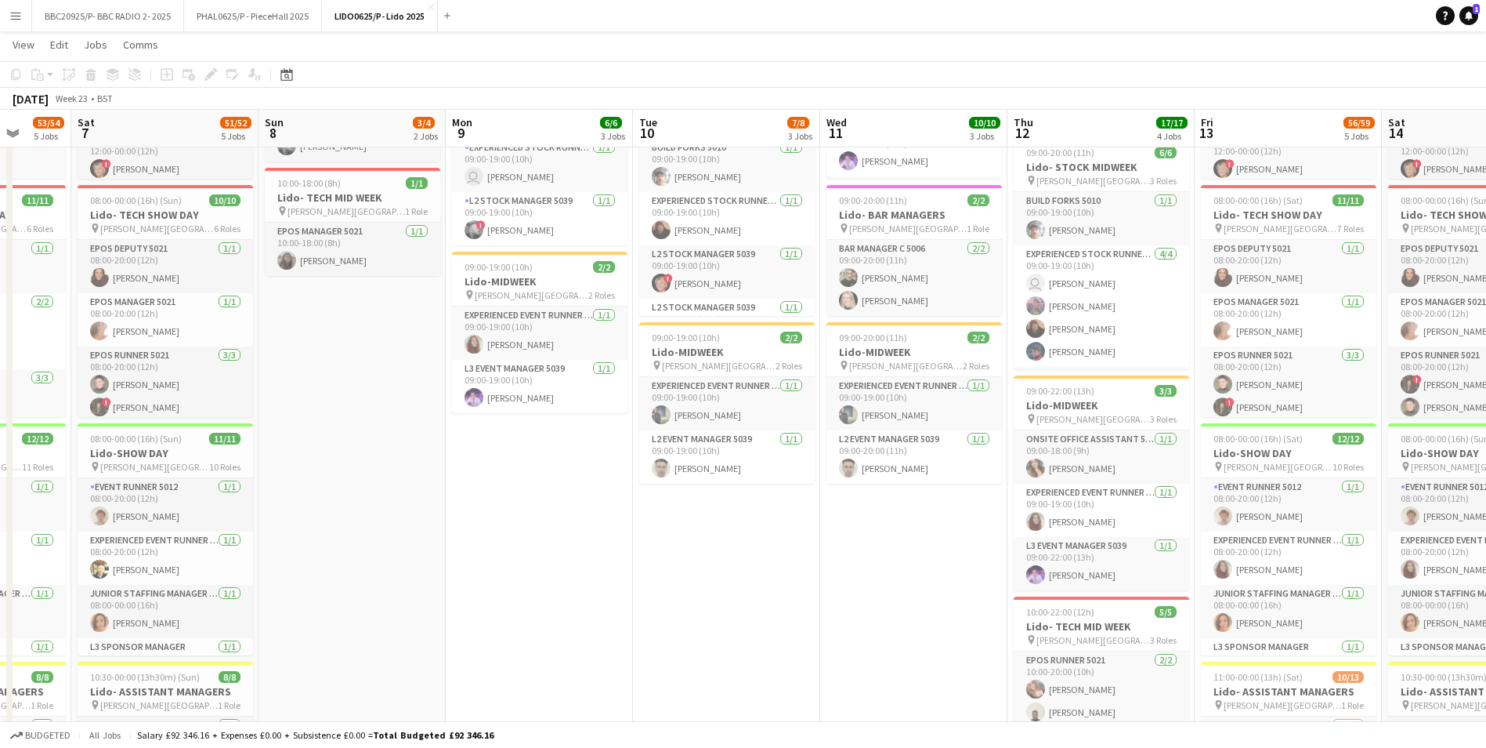
click at [591, 498] on app-calendar-viewport "Wed 4 29/29 4 Jobs Thu 5 32/32 4 Jobs Fri 6 53/54 5 Jobs Sat 7 51/52 5 Jobs Sun…" at bounding box center [743, 494] width 1486 height 1337
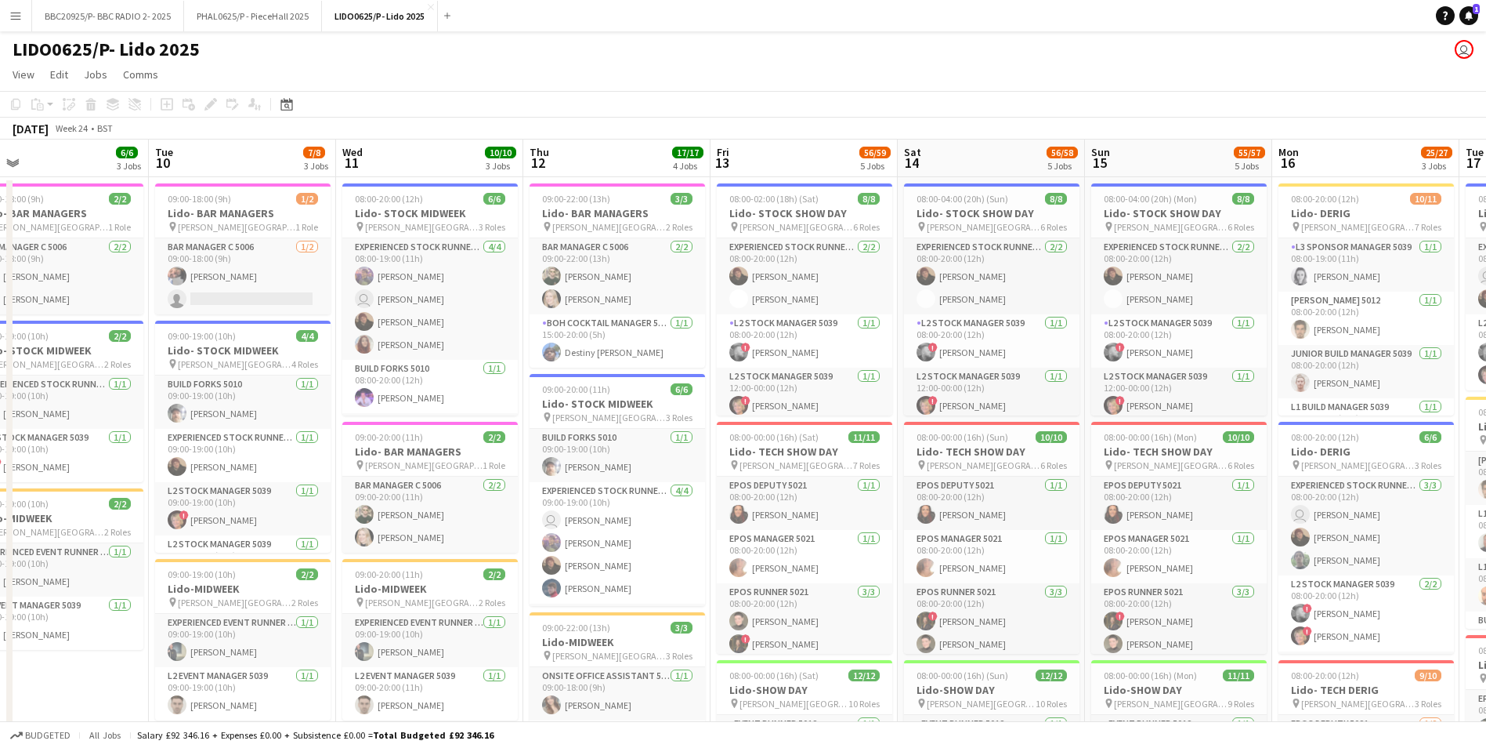
scroll to position [0, 0]
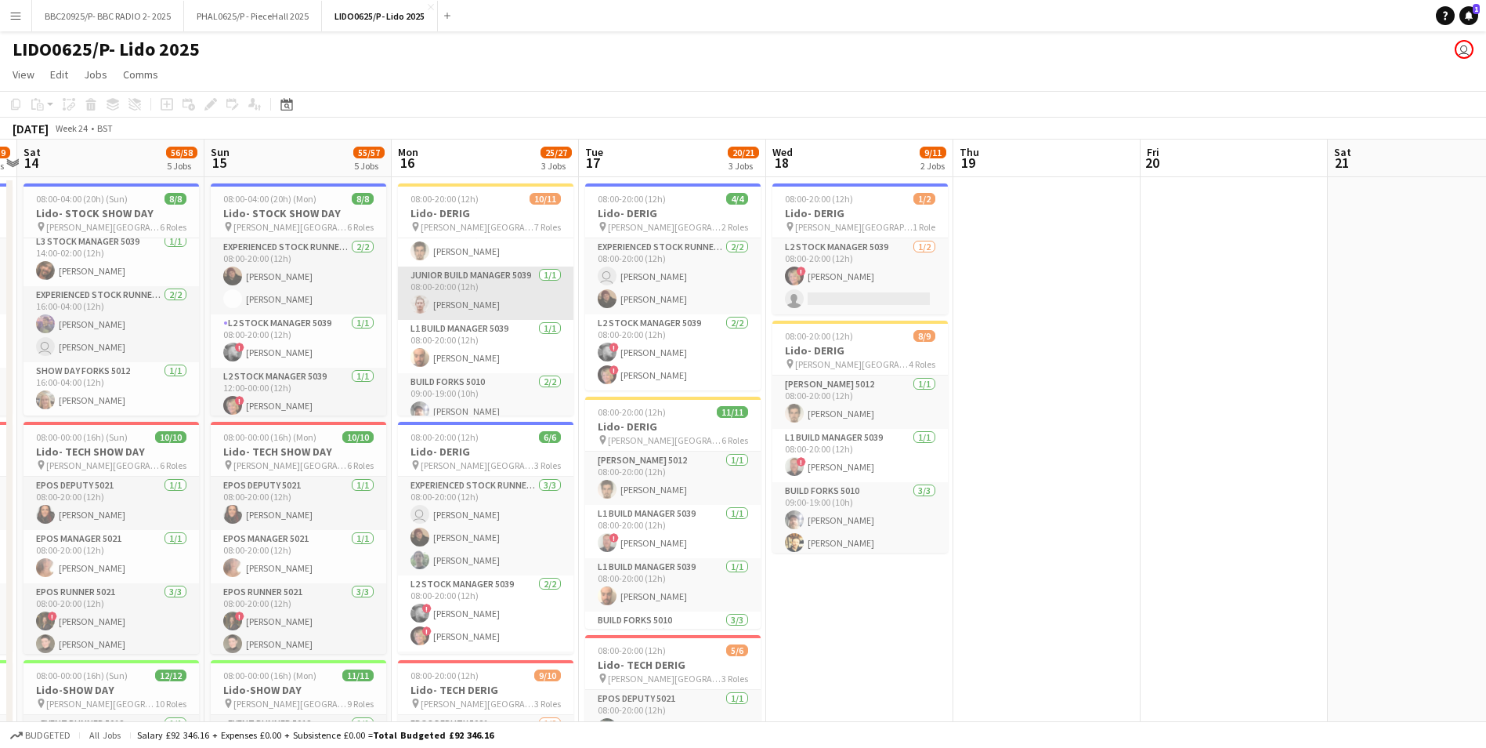
click at [479, 291] on app-card-role "Junior Build Manager 5039 [DATE] 08:00-20:00 (12h) [PERSON_NAME]" at bounding box center [486, 292] width 176 height 53
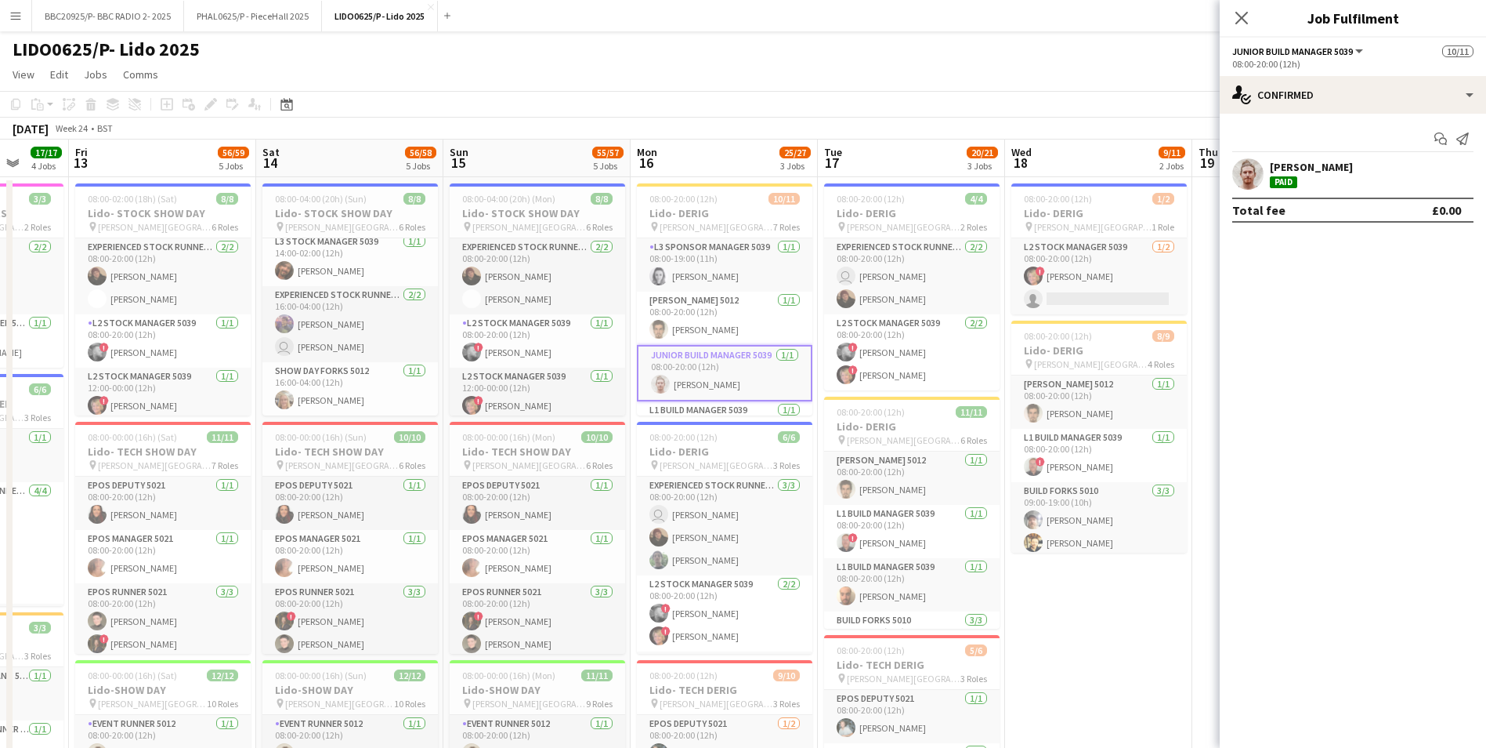
drag, startPoint x: 306, startPoint y: 188, endPoint x: 552, endPoint y: 210, distance: 247.8
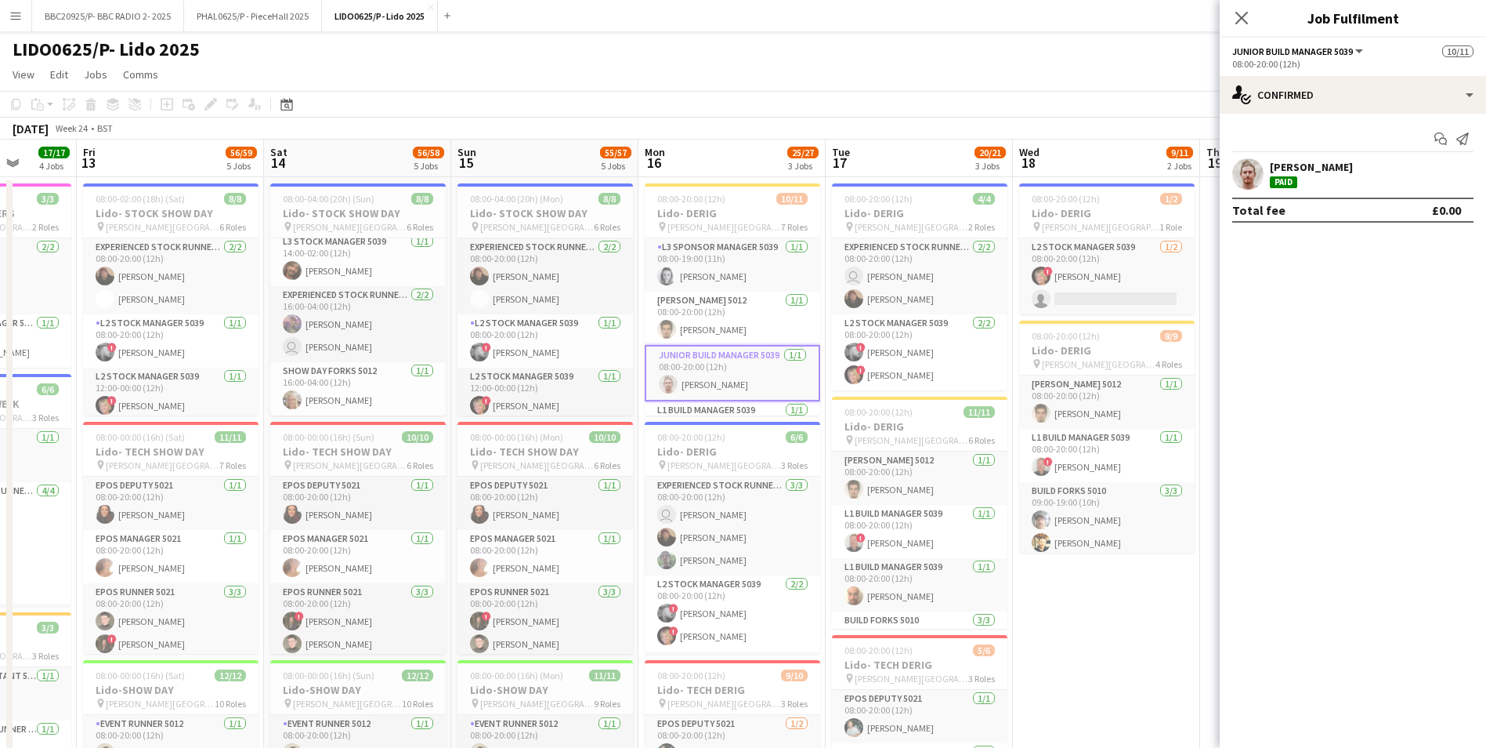
drag, startPoint x: 552, startPoint y: 210, endPoint x: 590, endPoint y: 210, distance: 37.6
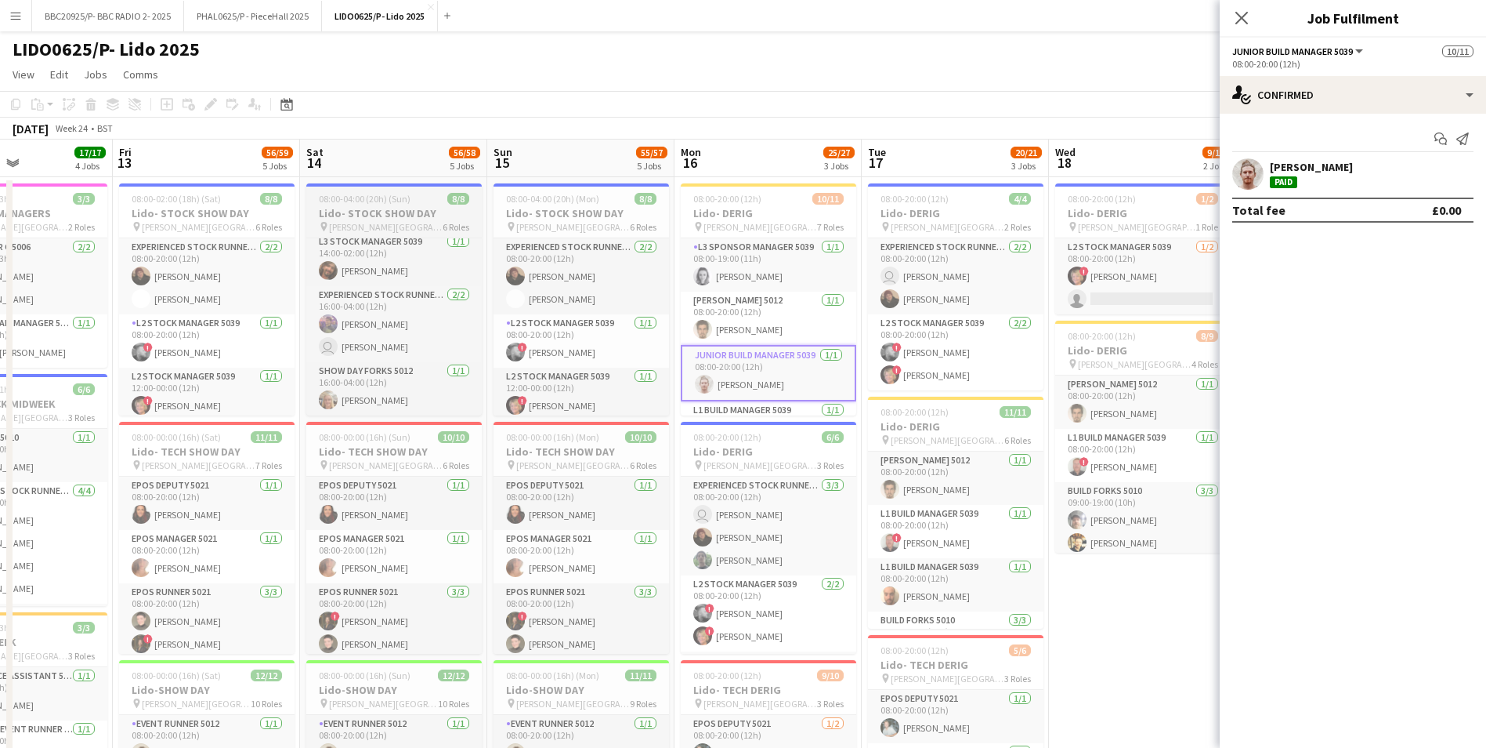
click at [436, 210] on h3 "Lido- STOCK SHOW DAY" at bounding box center [394, 213] width 176 height 14
